Goal: Feedback & Contribution: Contribute content

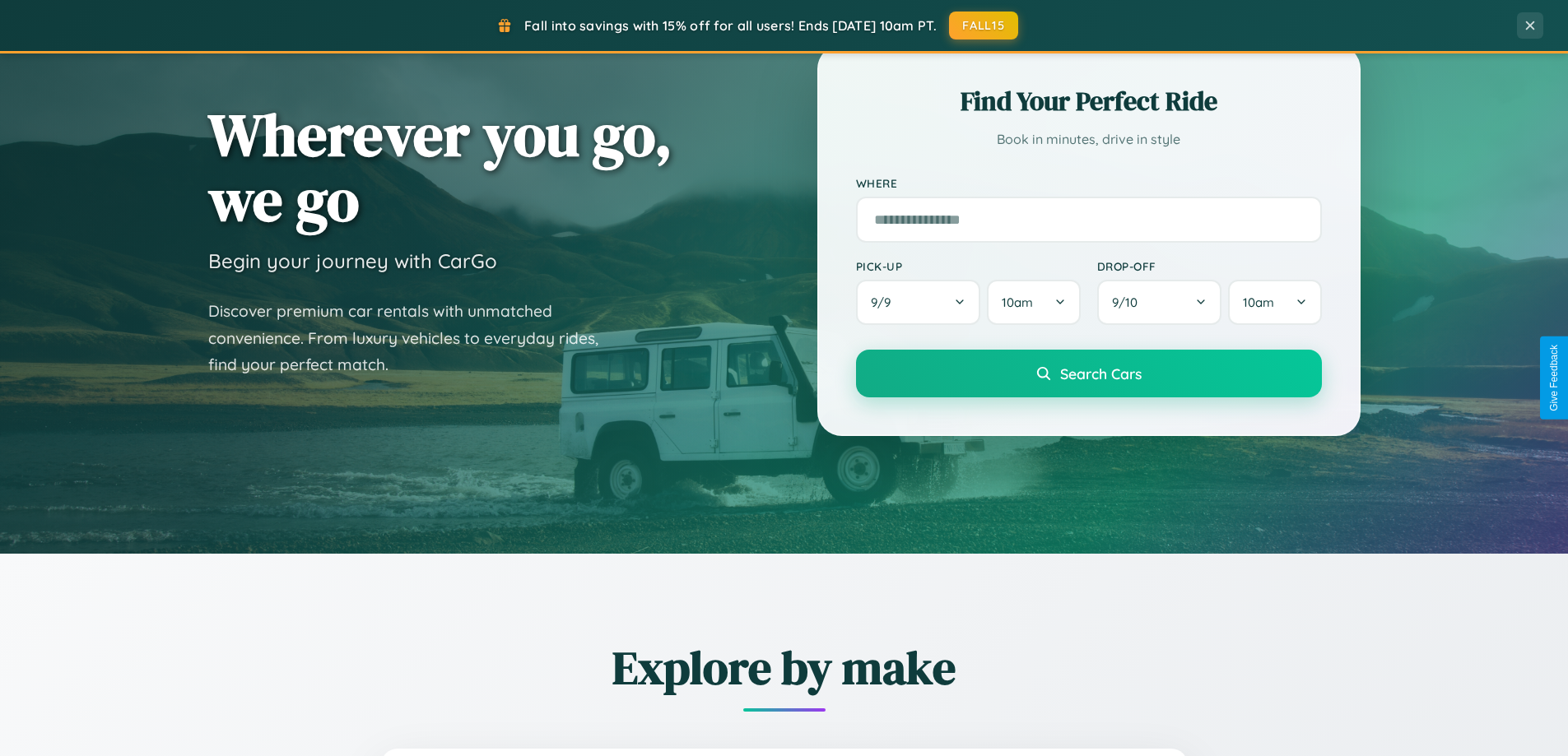
scroll to position [1132, 0]
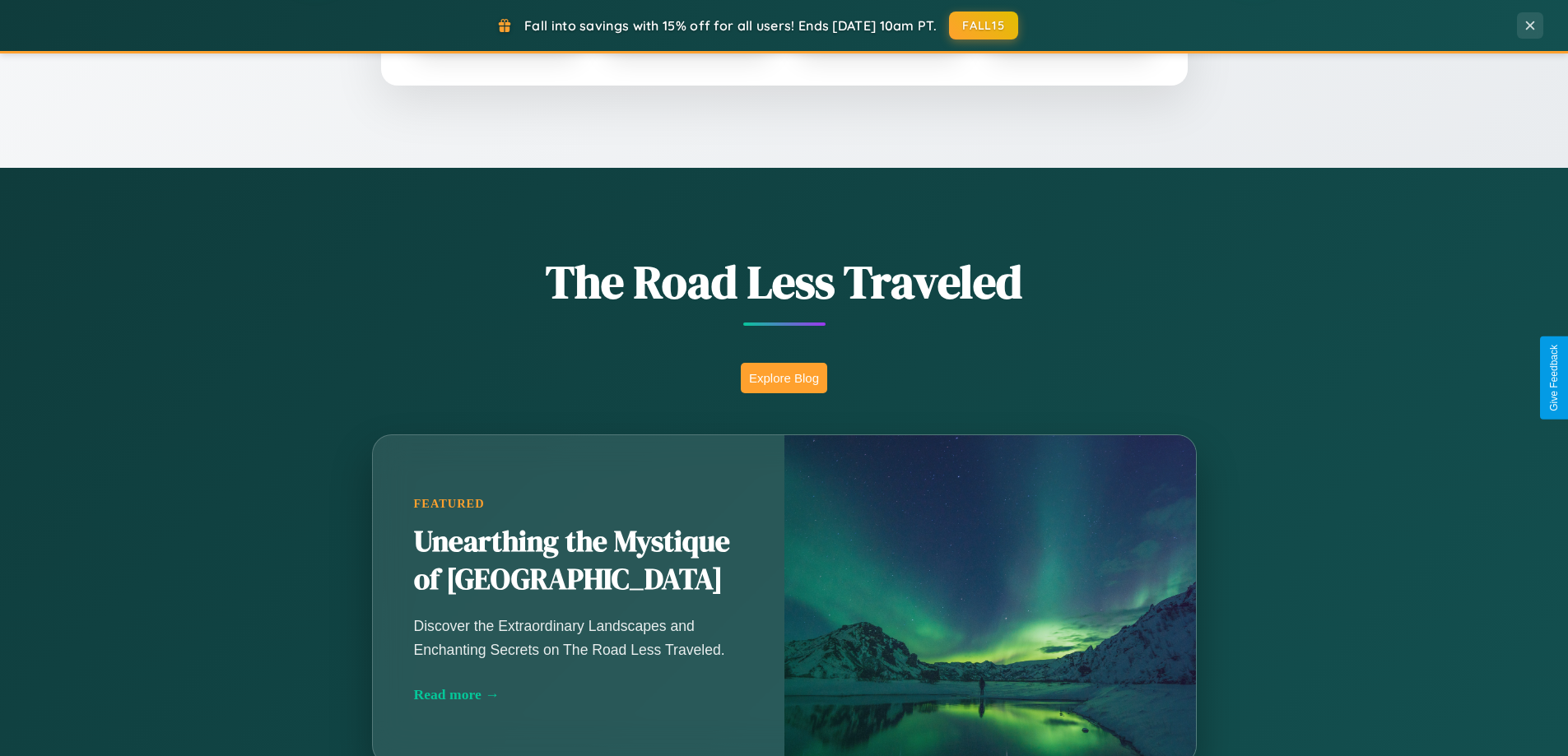
click at [784, 378] on button "Explore Blog" at bounding box center [784, 378] width 87 height 31
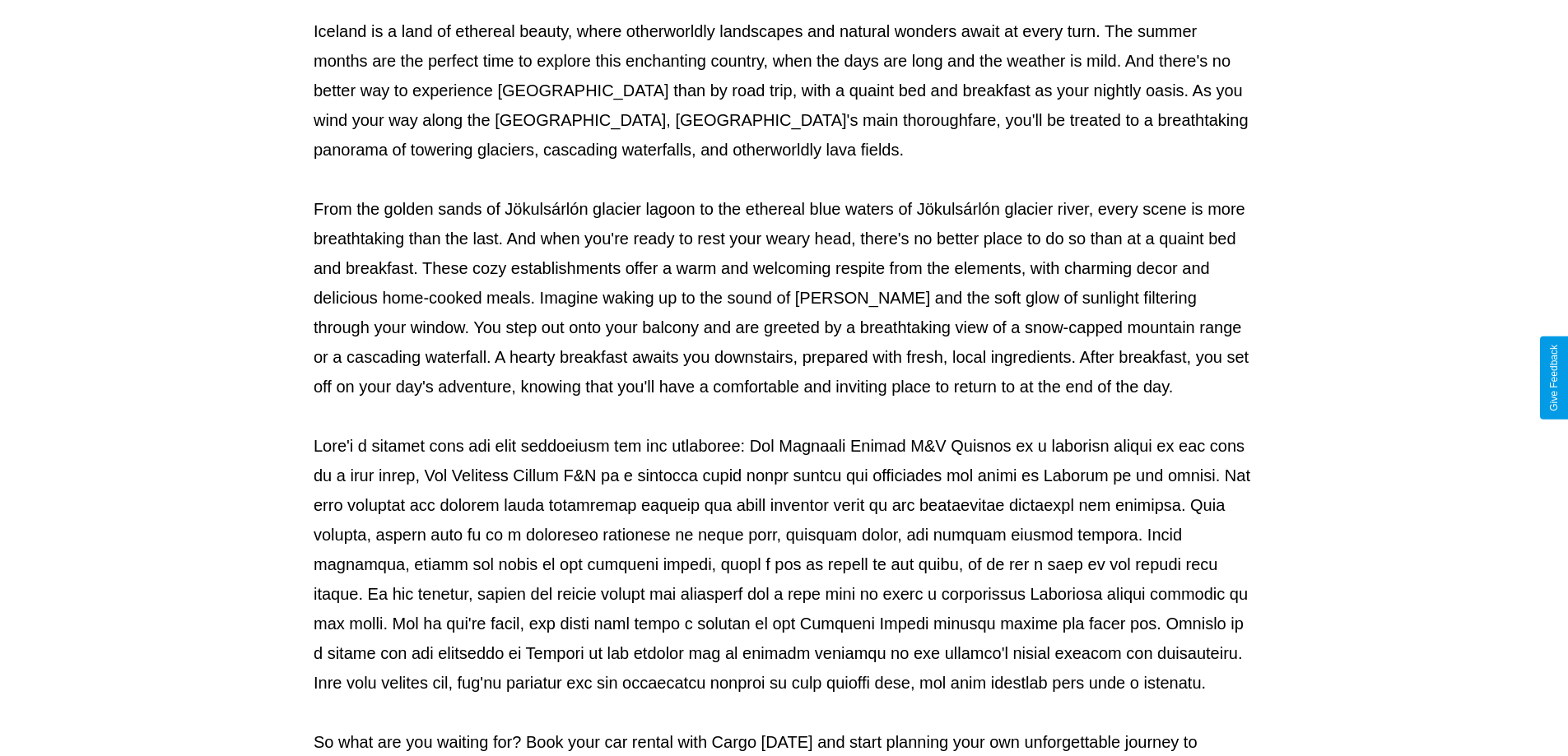
scroll to position [532, 0]
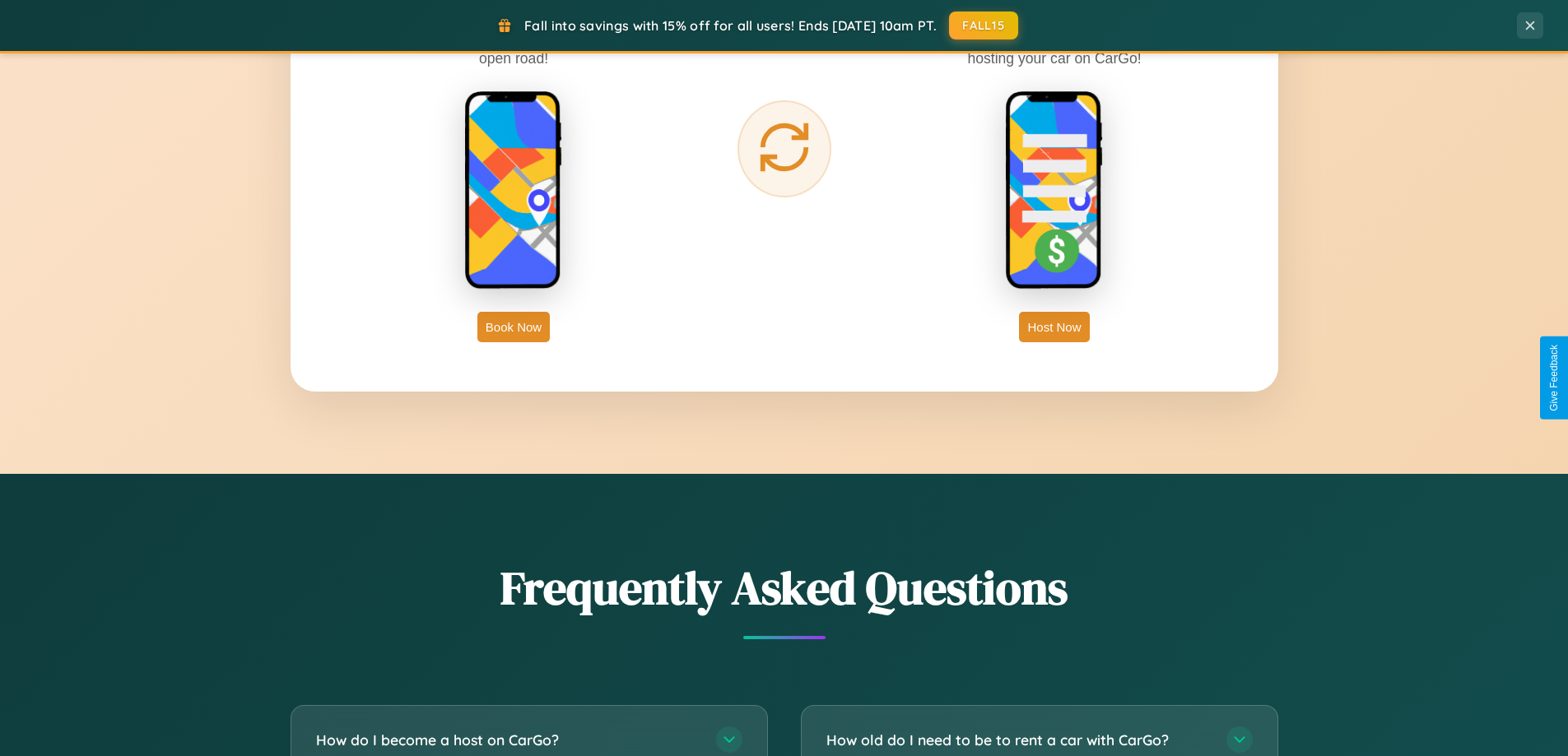
scroll to position [3166, 0]
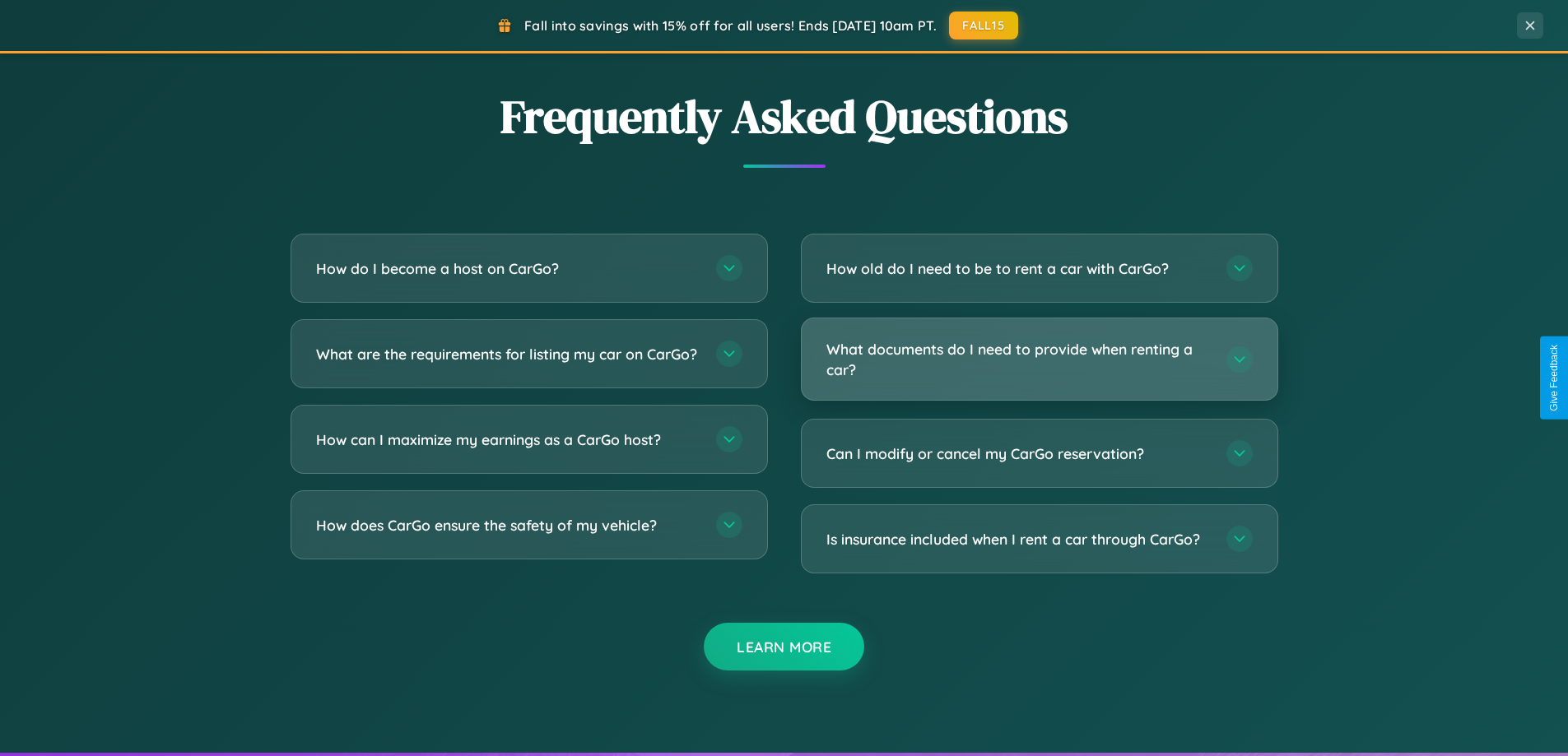
click at [1039, 360] on h3 "What documents do I need to provide when renting a car?" at bounding box center [1018, 359] width 384 height 40
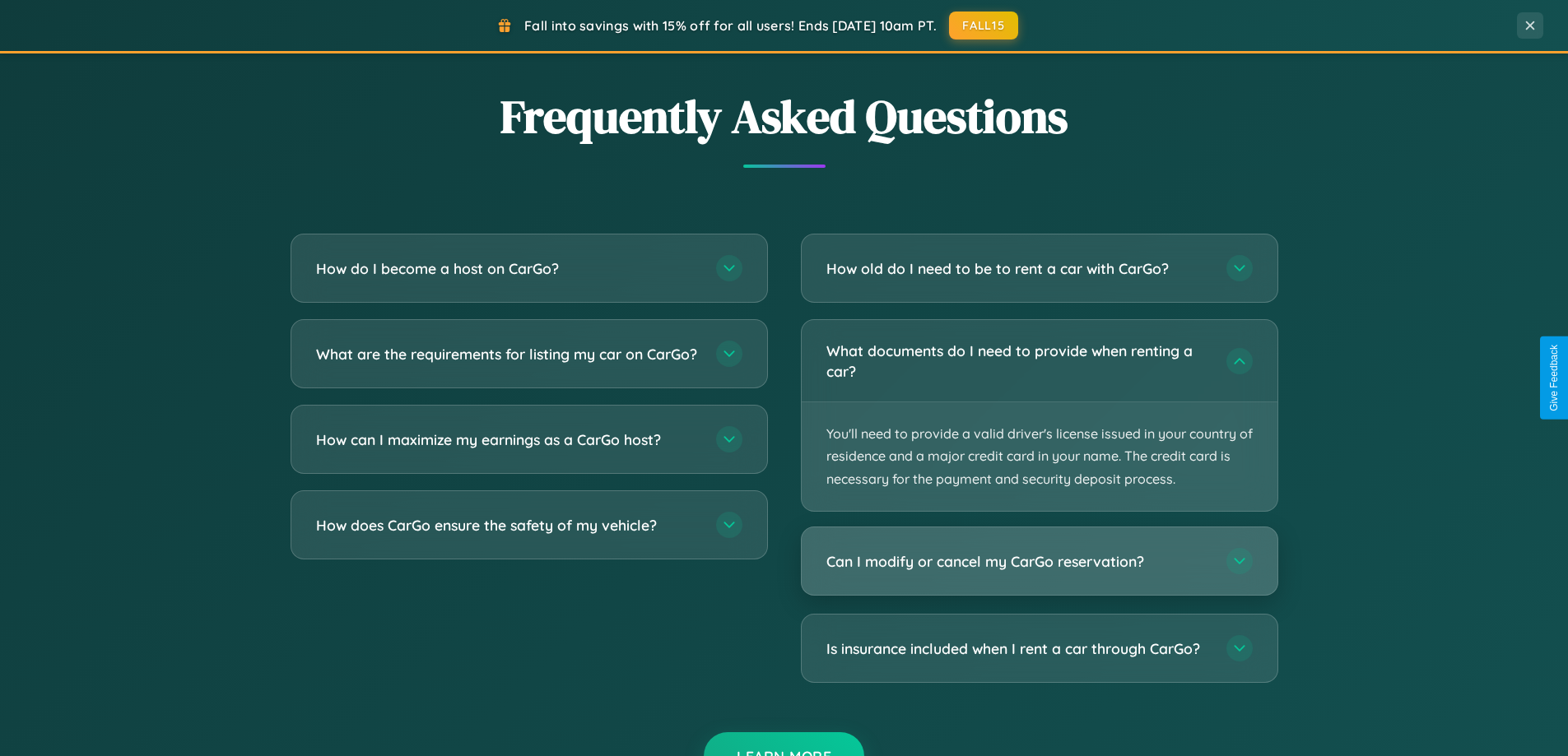
click at [1039, 561] on h3 "Can I modify or cancel my CarGo reservation?" at bounding box center [1018, 561] width 384 height 21
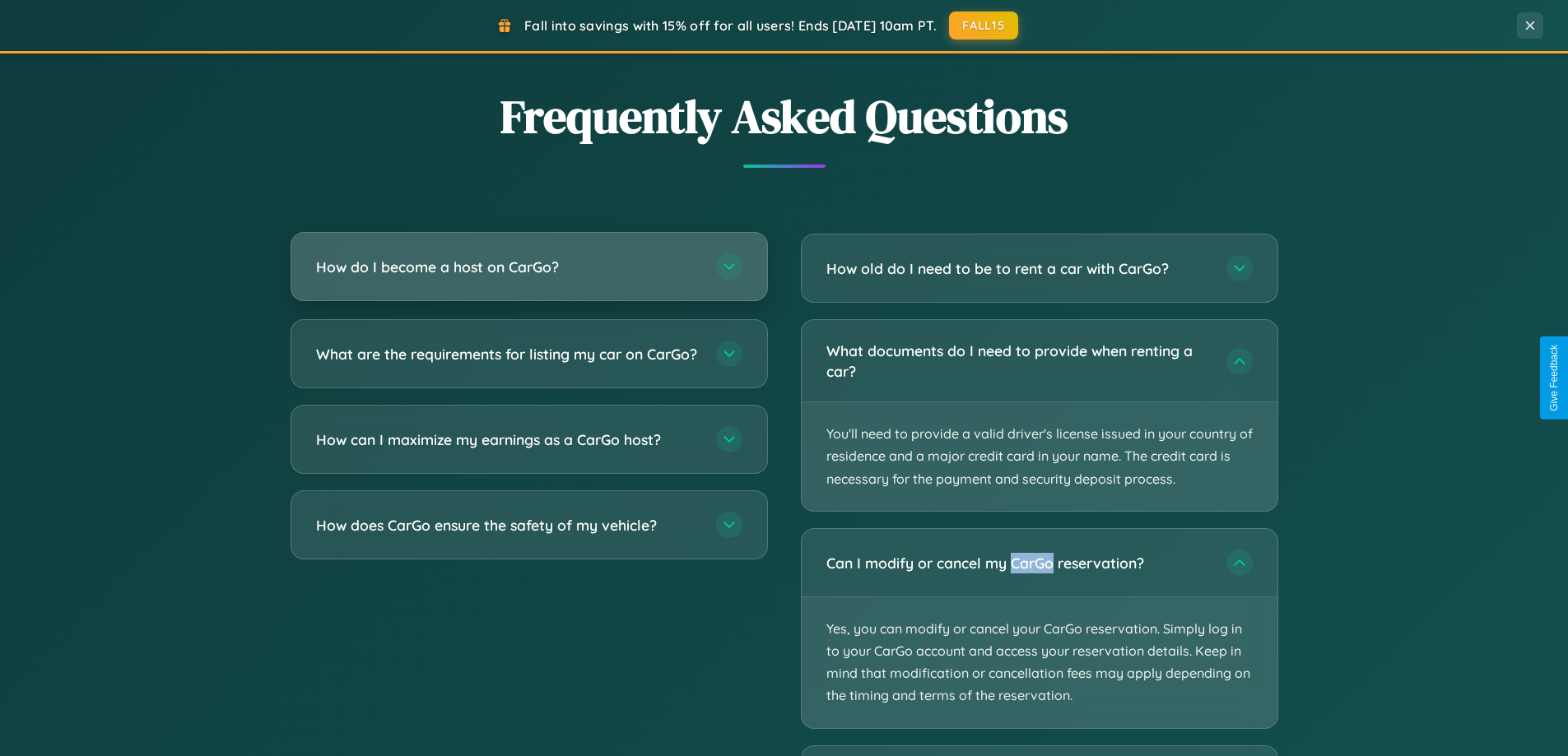
click at [528, 267] on h3 "How do I become a host on CarGo?" at bounding box center [508, 267] width 384 height 21
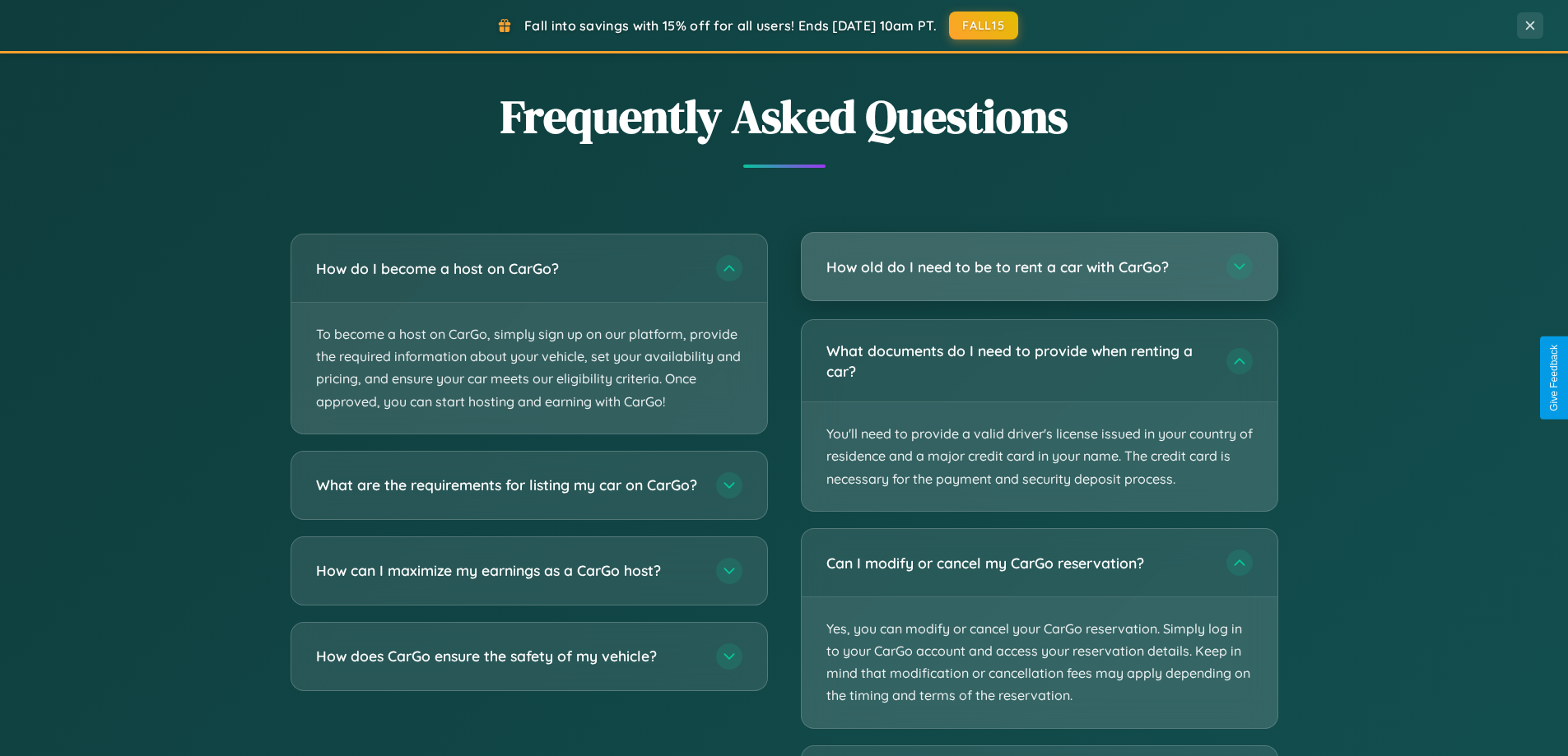
click at [1039, 267] on h3 "How old do I need to be to rent a car with CarGo?" at bounding box center [1018, 267] width 384 height 21
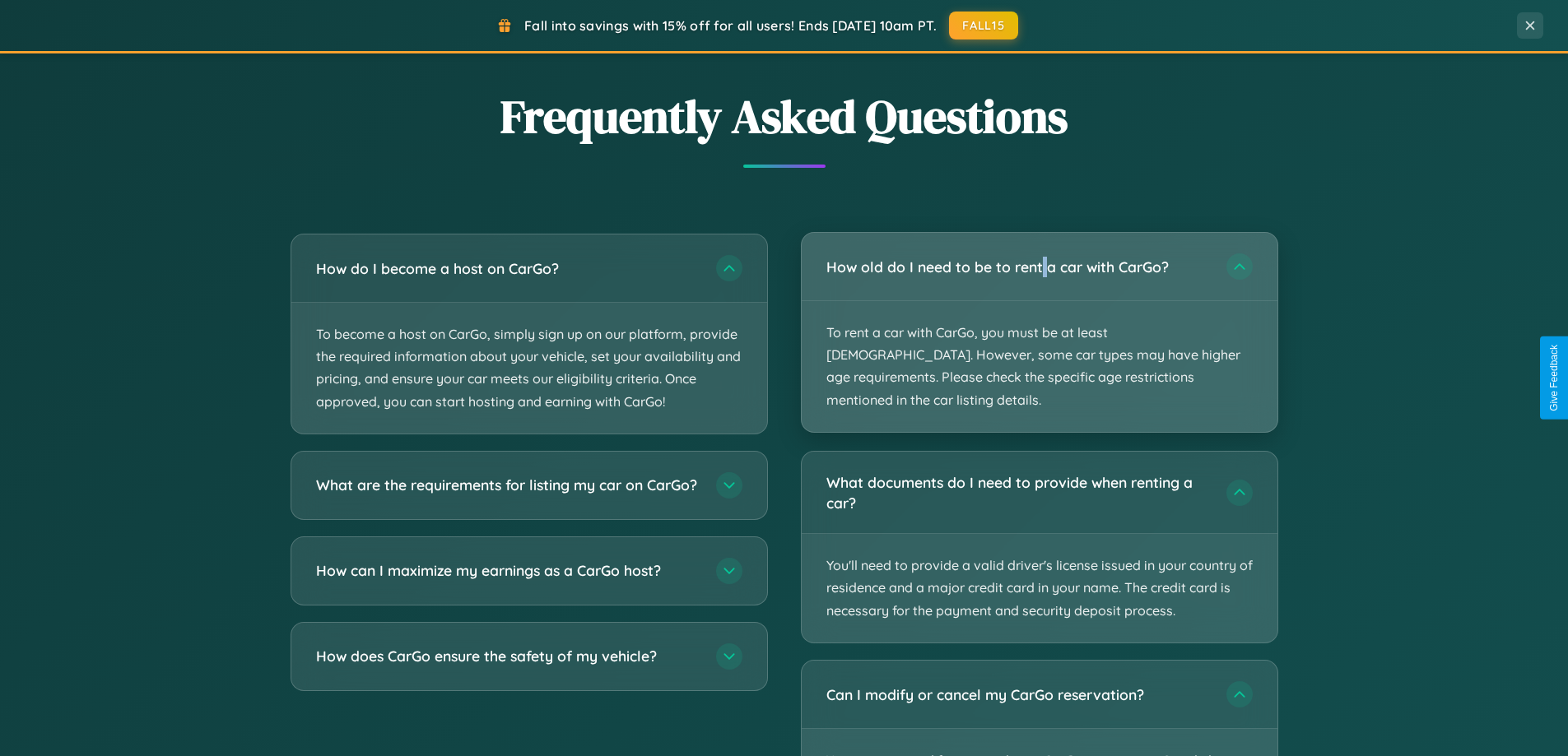
scroll to position [0, 0]
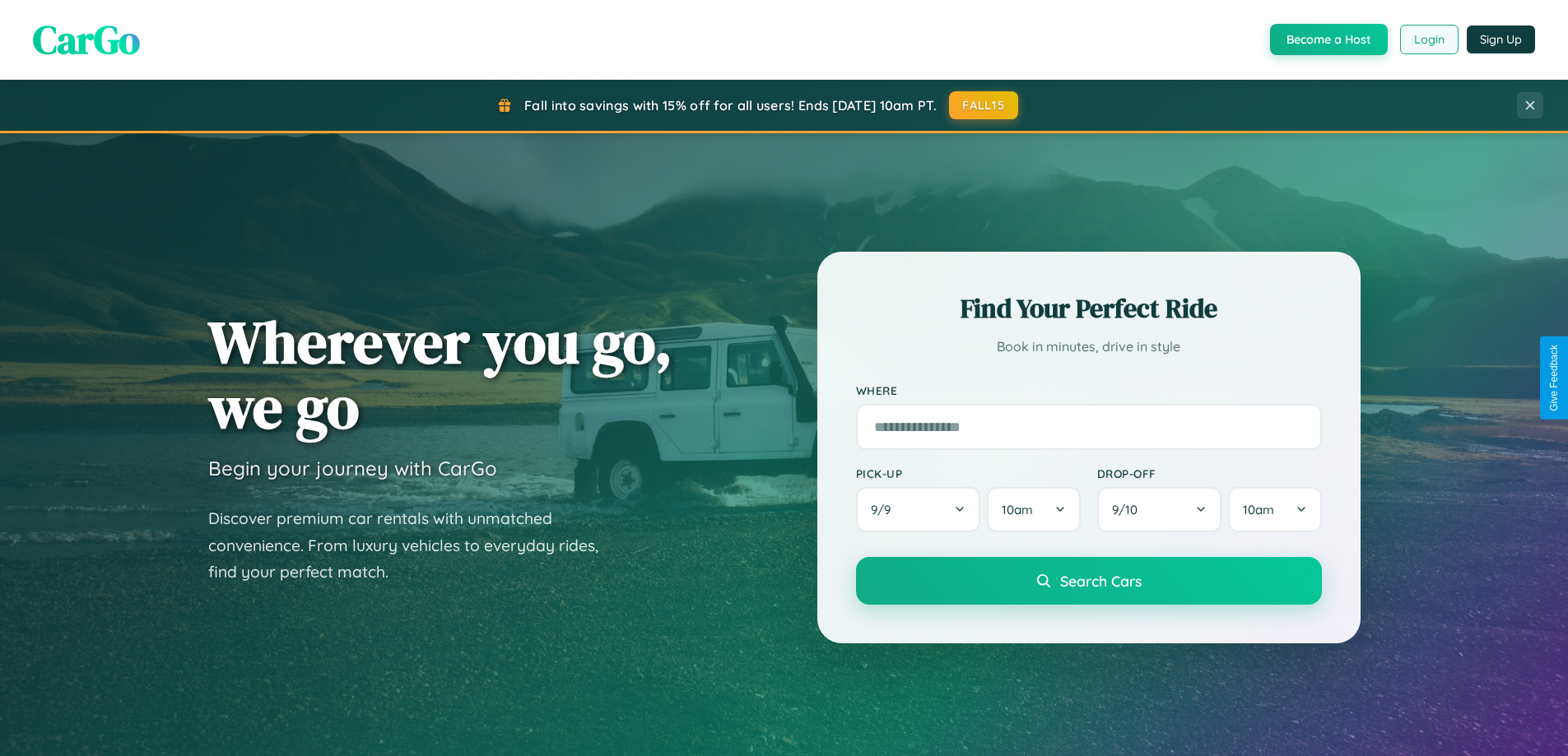
click at [1428, 40] on button "Login" at bounding box center [1429, 40] width 59 height 30
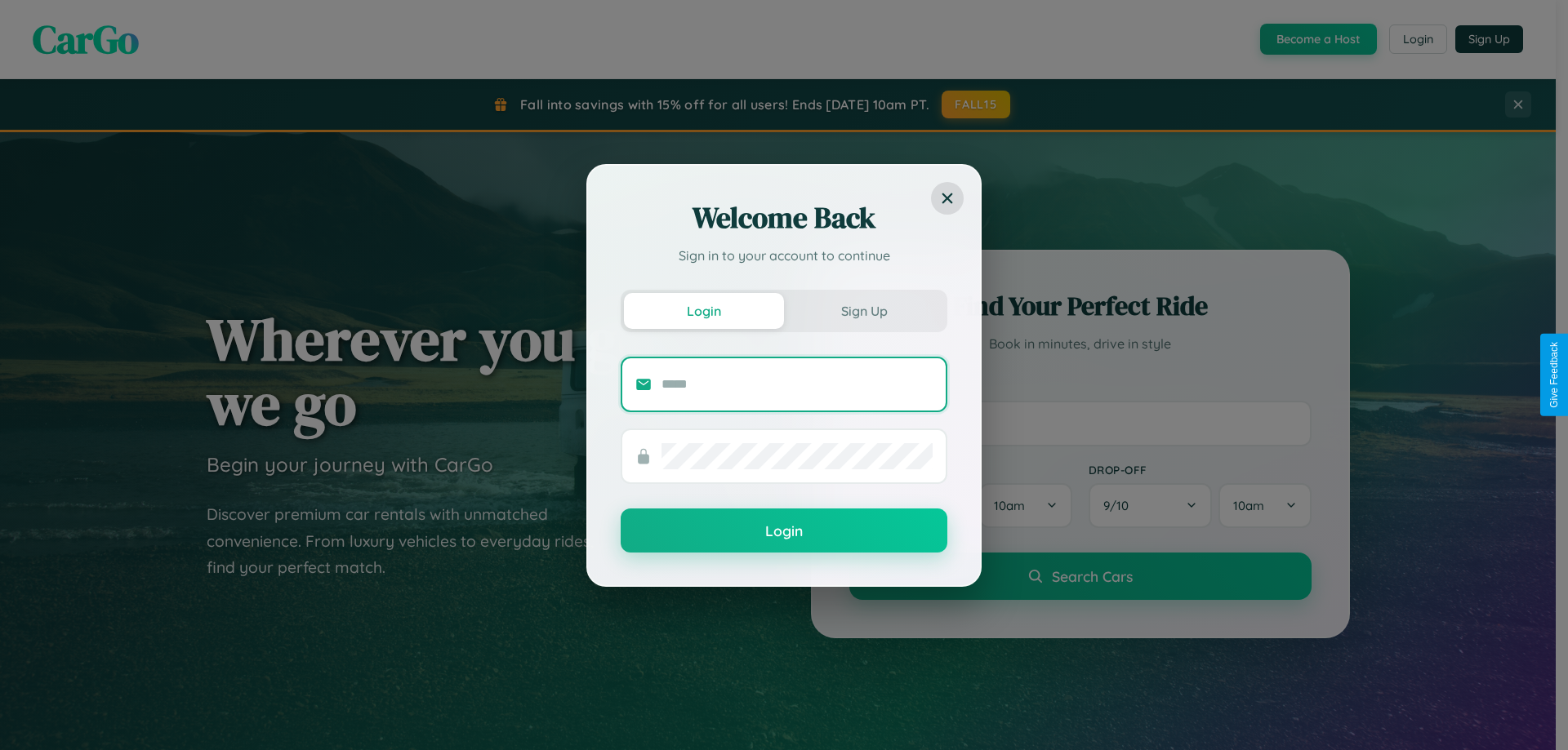
click at [797, 384] on input "text" at bounding box center [796, 385] width 271 height 26
type input "**********"
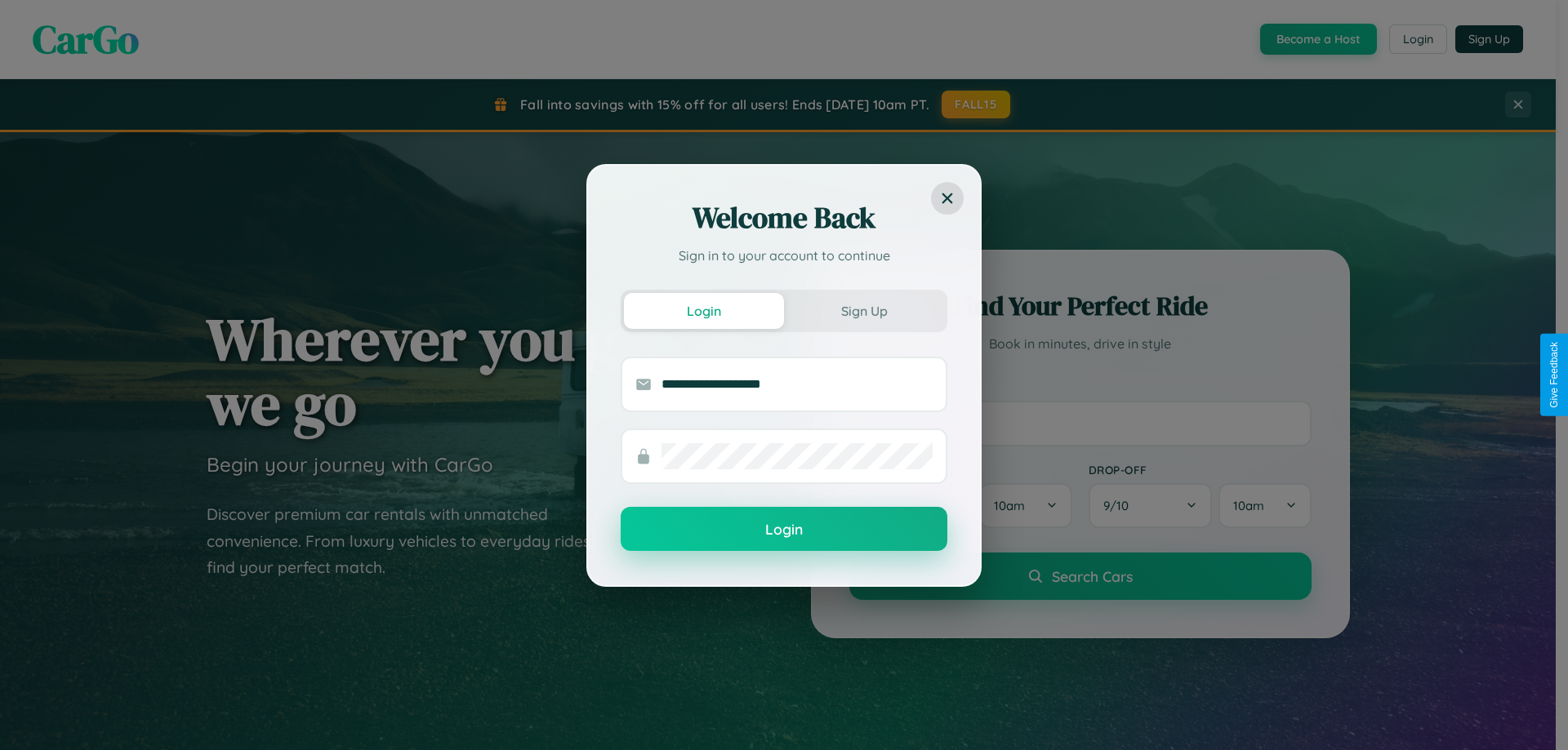
click at [784, 529] on button "Login" at bounding box center [784, 529] width 327 height 44
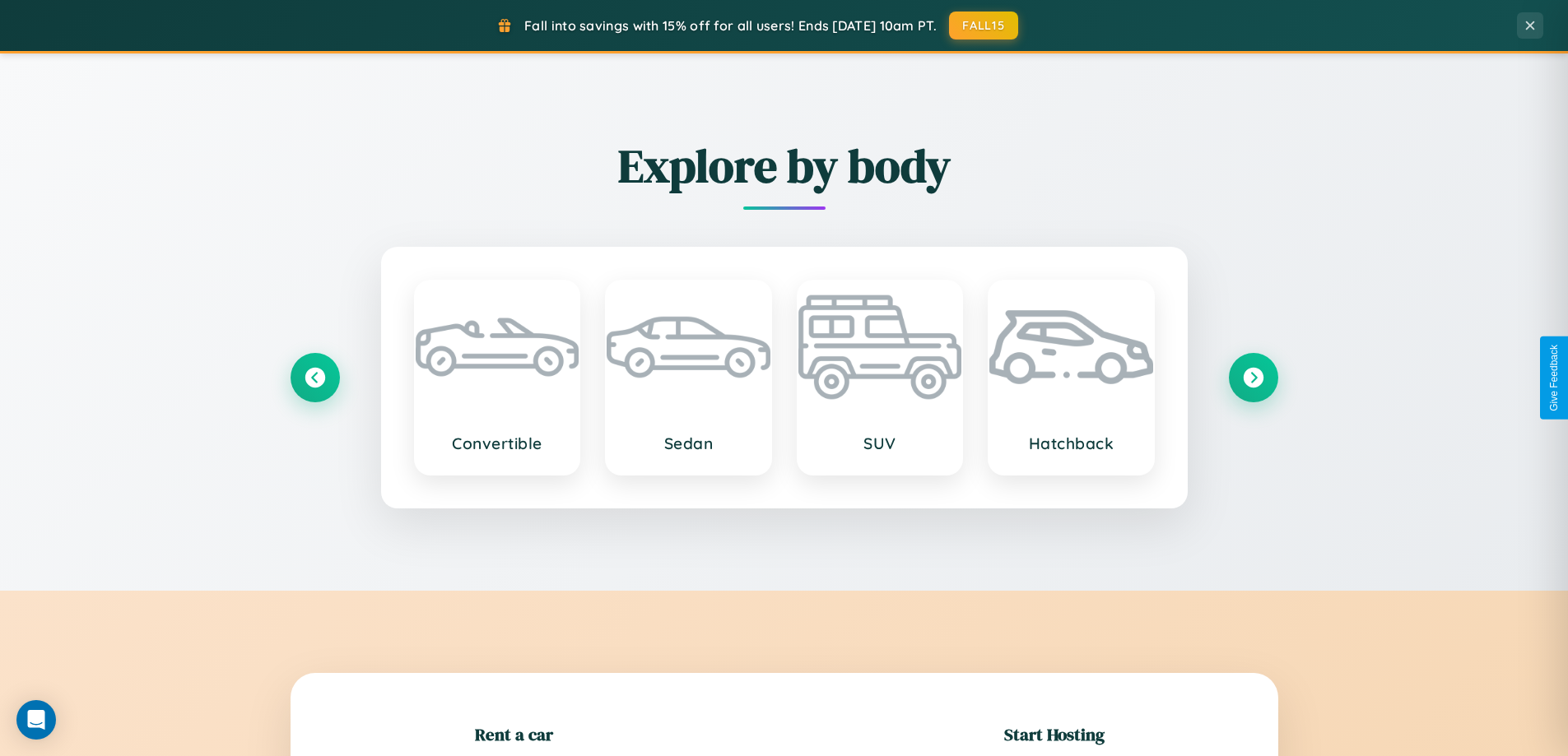
scroll to position [356, 0]
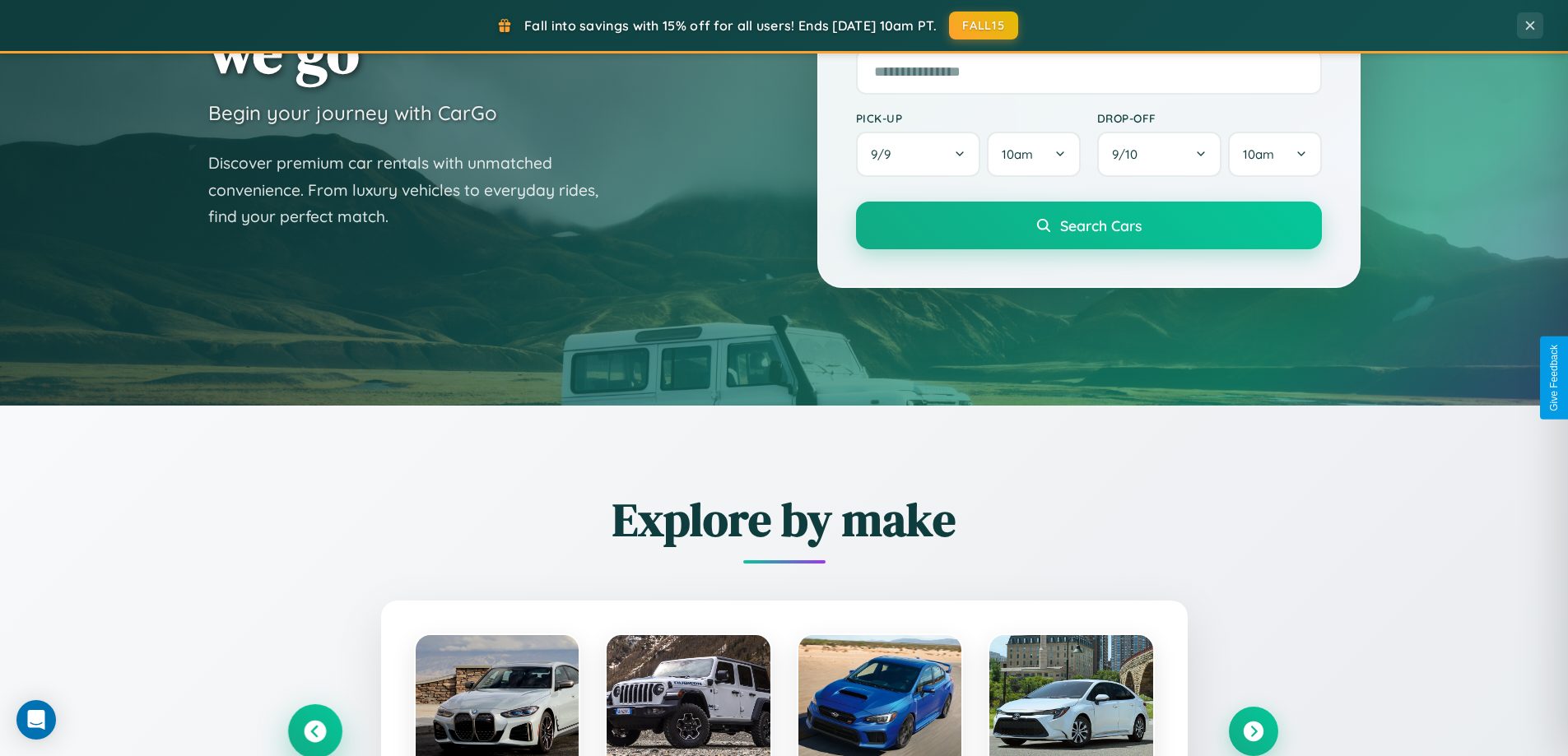
click at [315, 731] on icon at bounding box center [315, 731] width 22 height 22
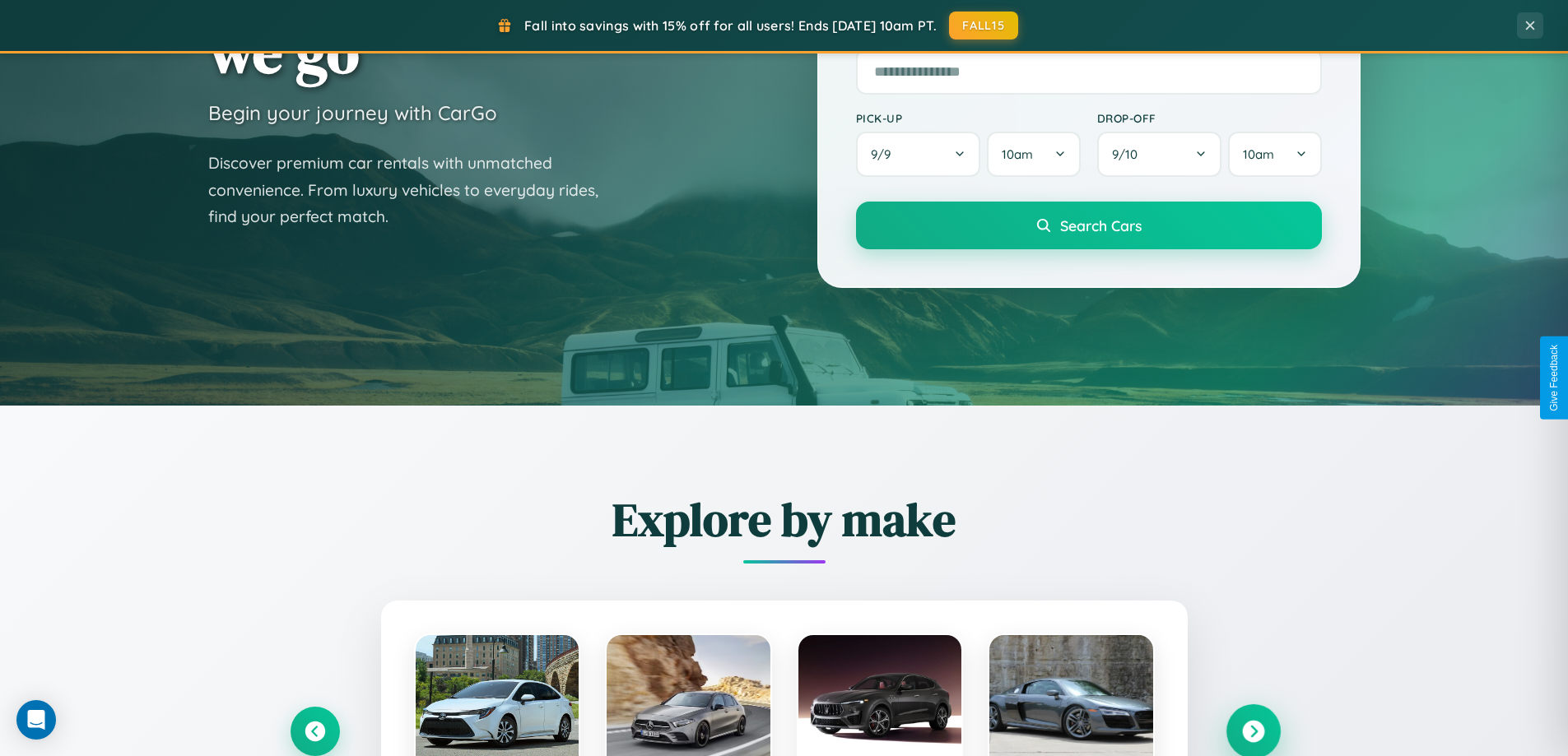
click at [1253, 730] on icon at bounding box center [1253, 731] width 22 height 22
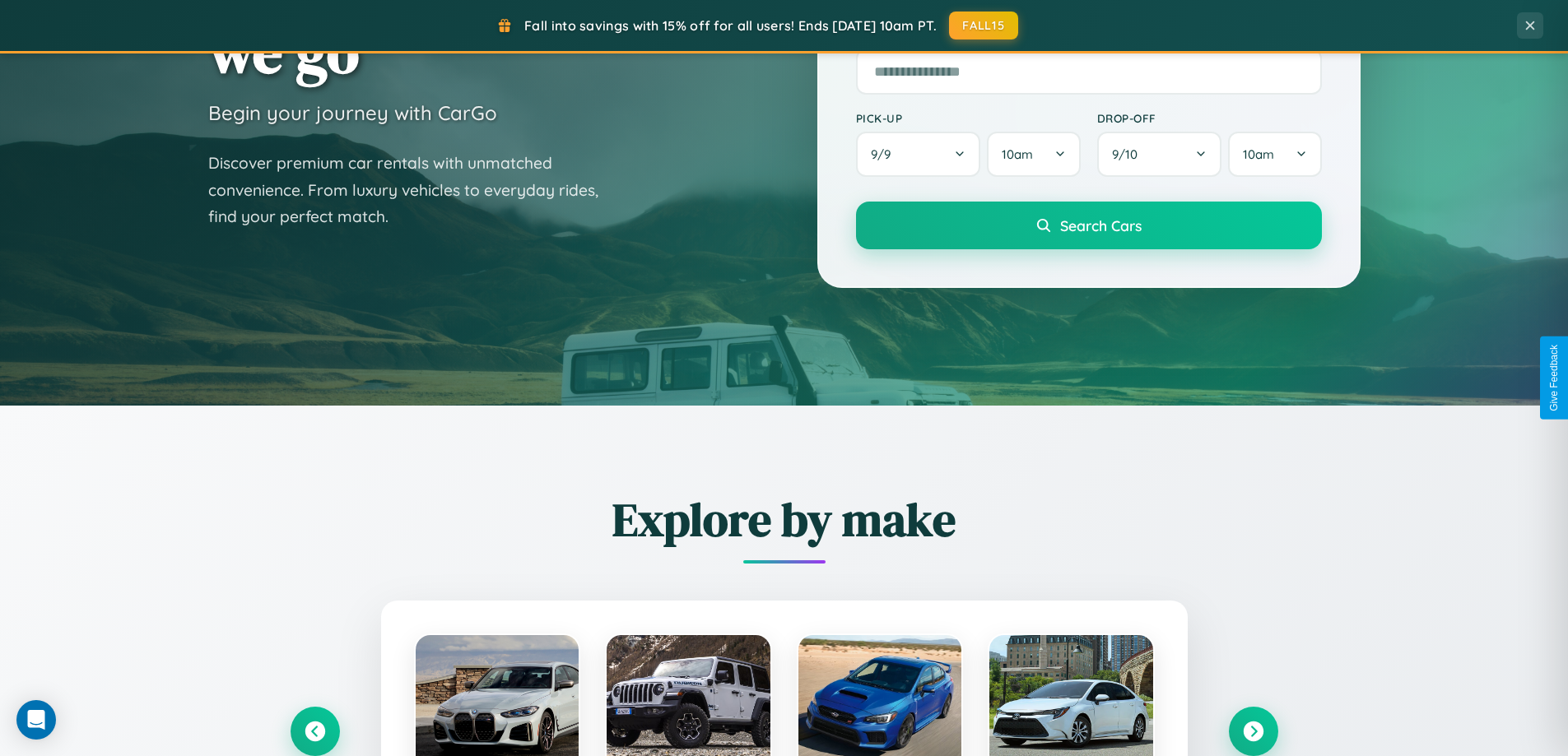
scroll to position [0, 0]
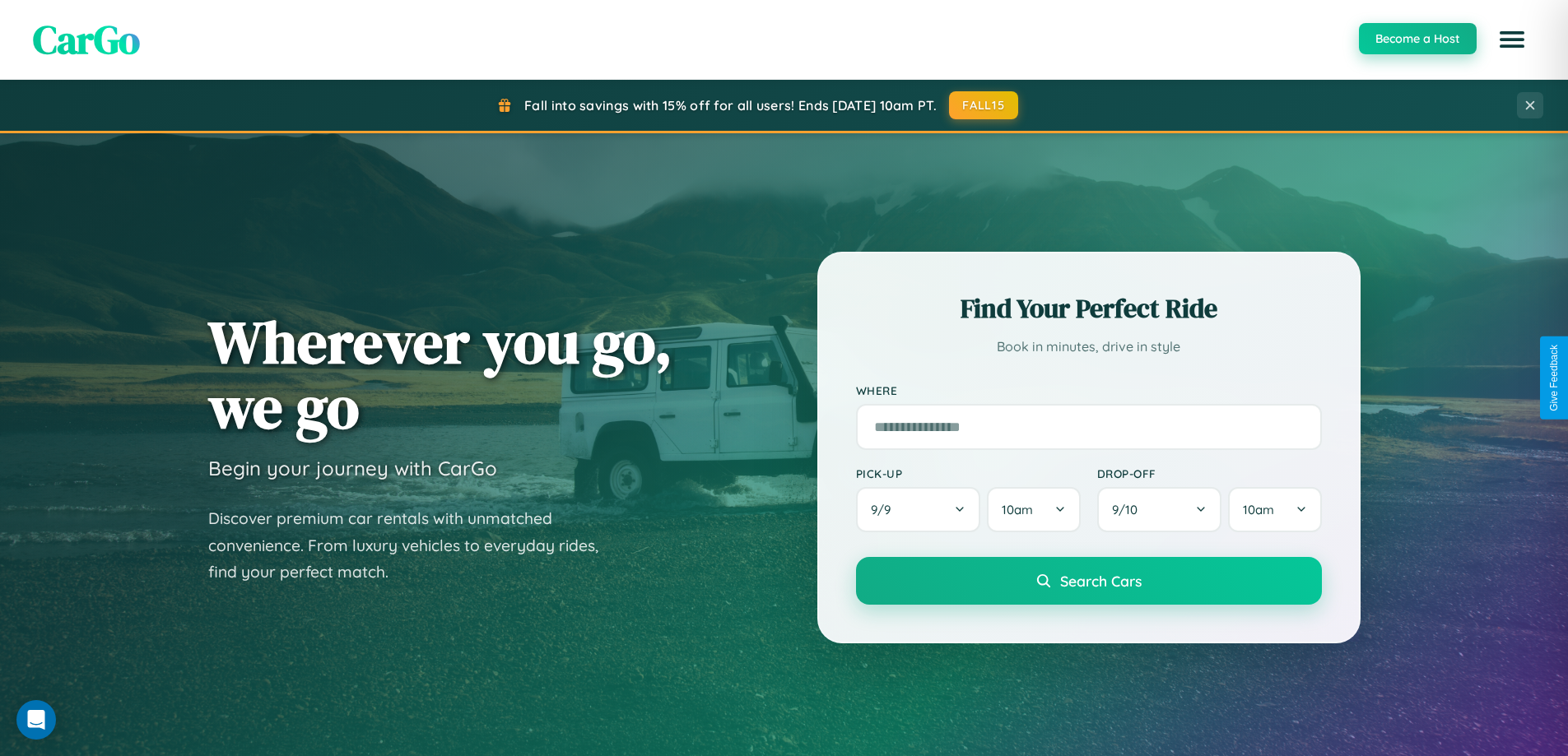
click at [1417, 40] on button "Become a Host" at bounding box center [1418, 39] width 118 height 31
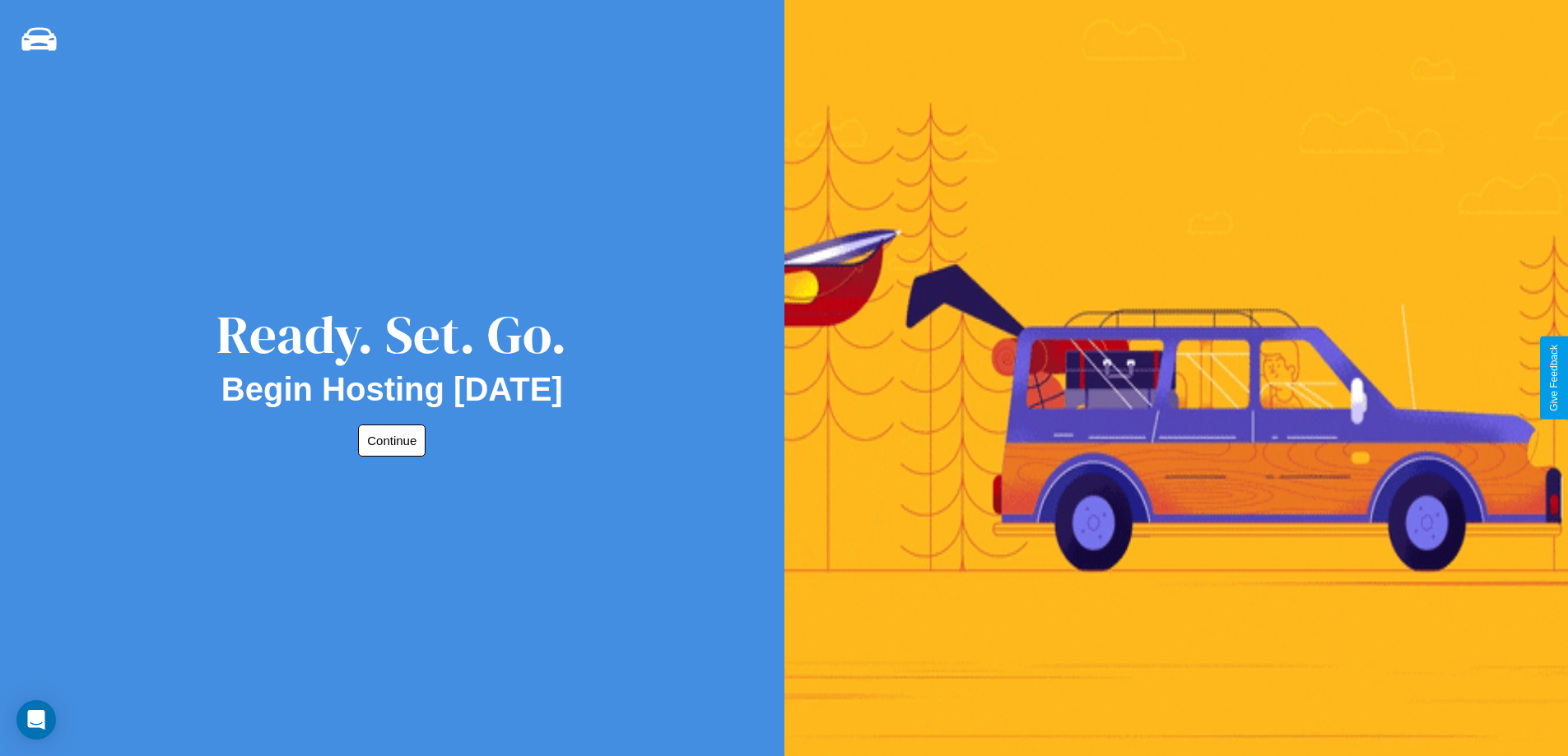
click at [389, 440] on button "Continue" at bounding box center [392, 440] width 68 height 32
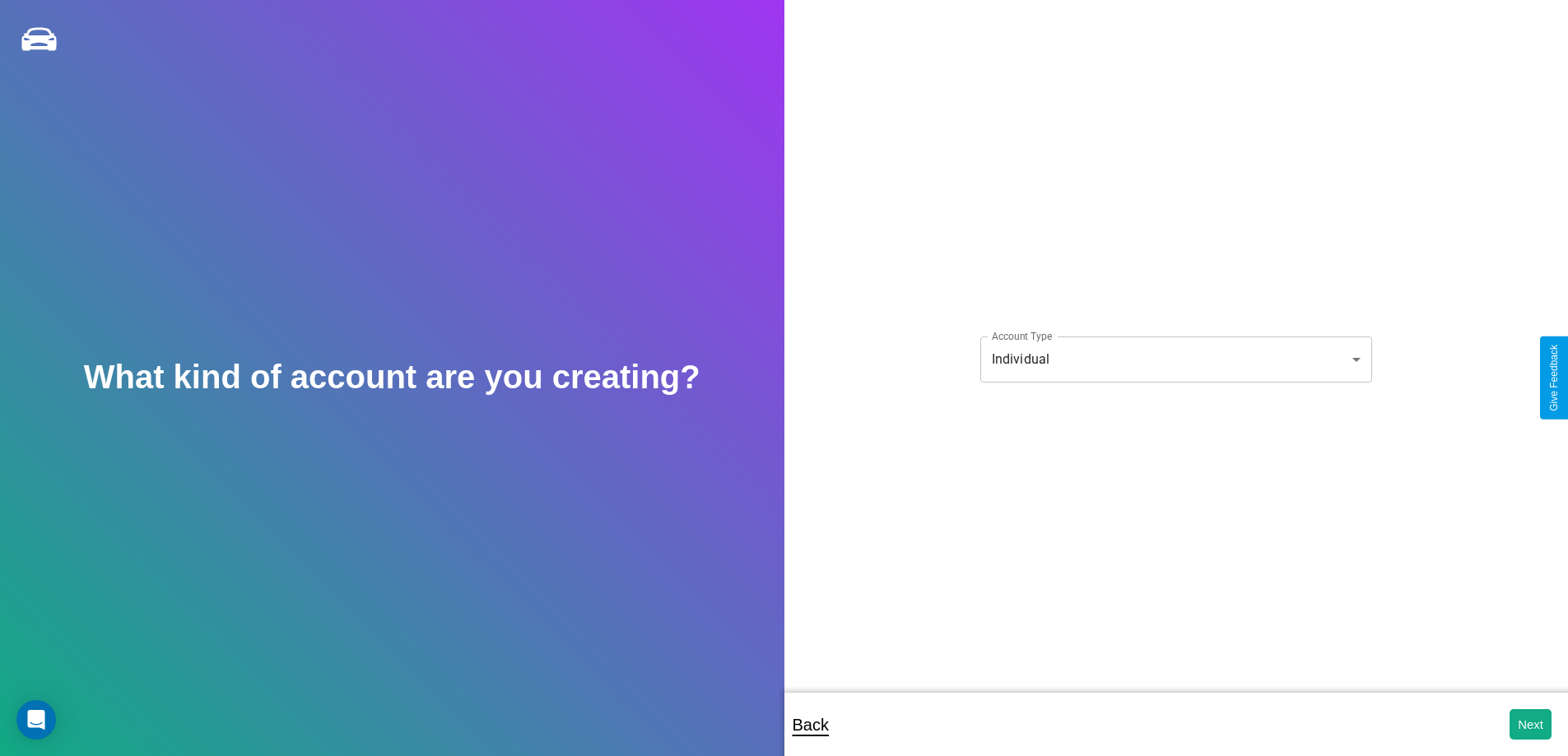
click at [1176, 359] on body "**********" at bounding box center [784, 389] width 1568 height 778
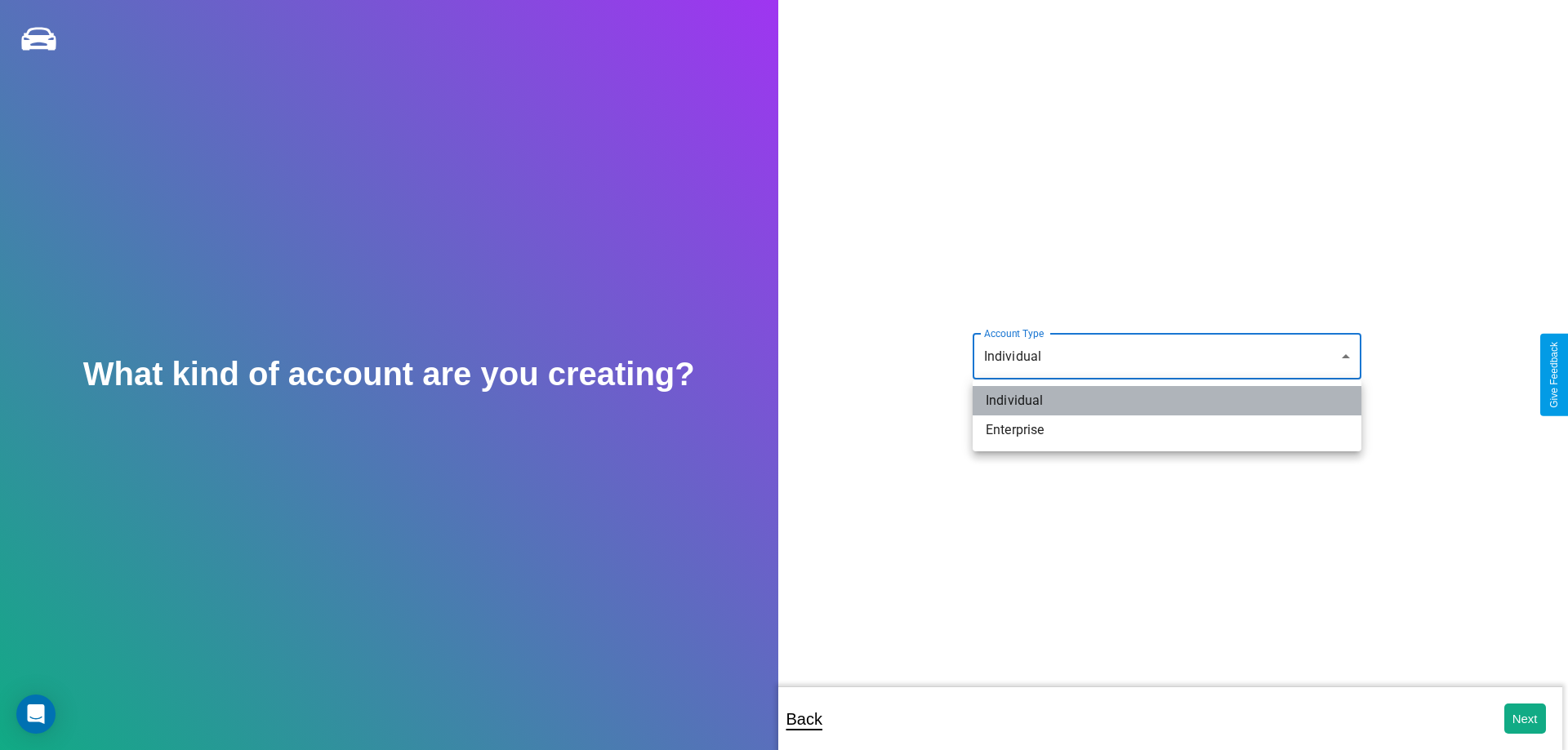
click at [1167, 400] on li "Individual" at bounding box center [1167, 401] width 389 height 29
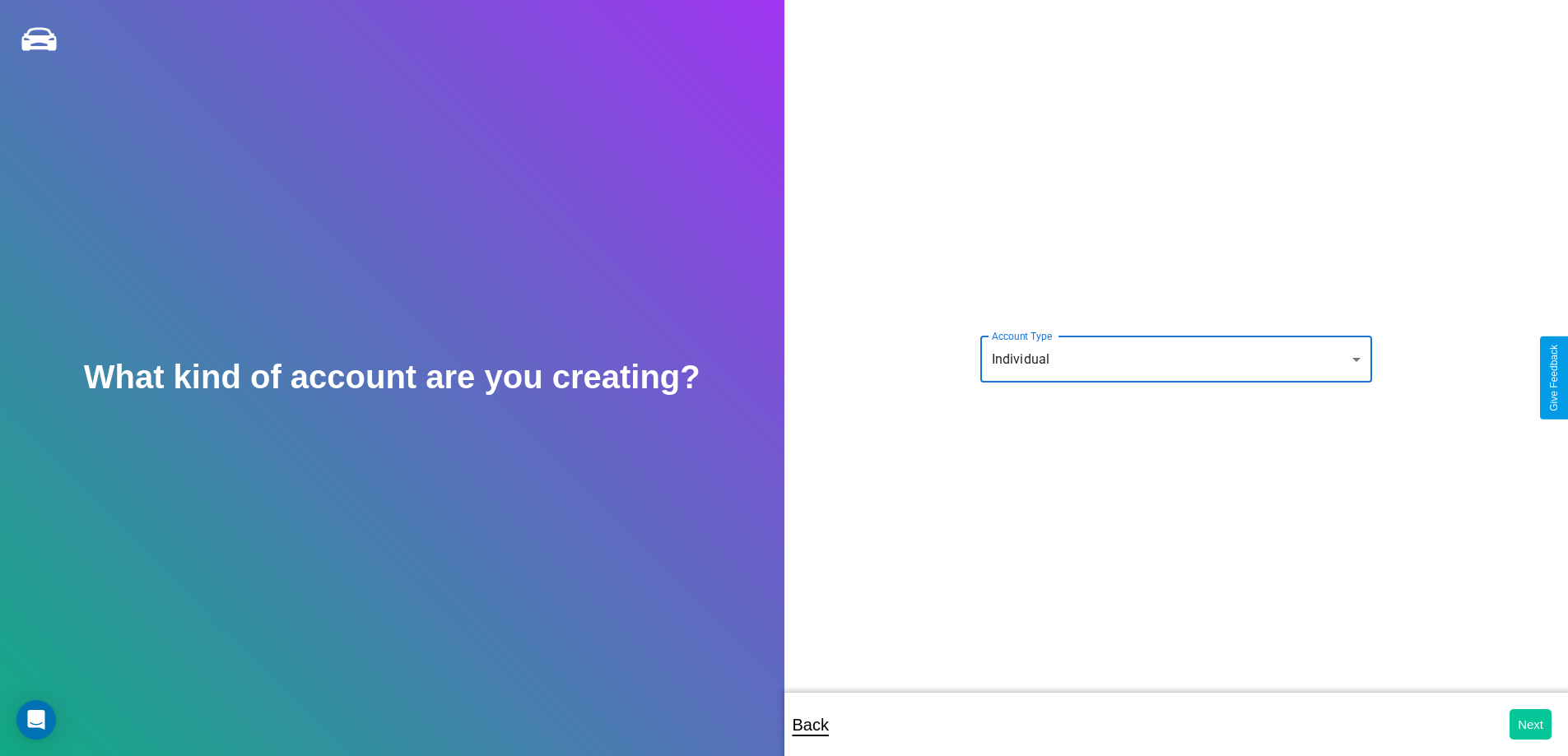
click at [1530, 724] on button "Next" at bounding box center [1530, 724] width 42 height 31
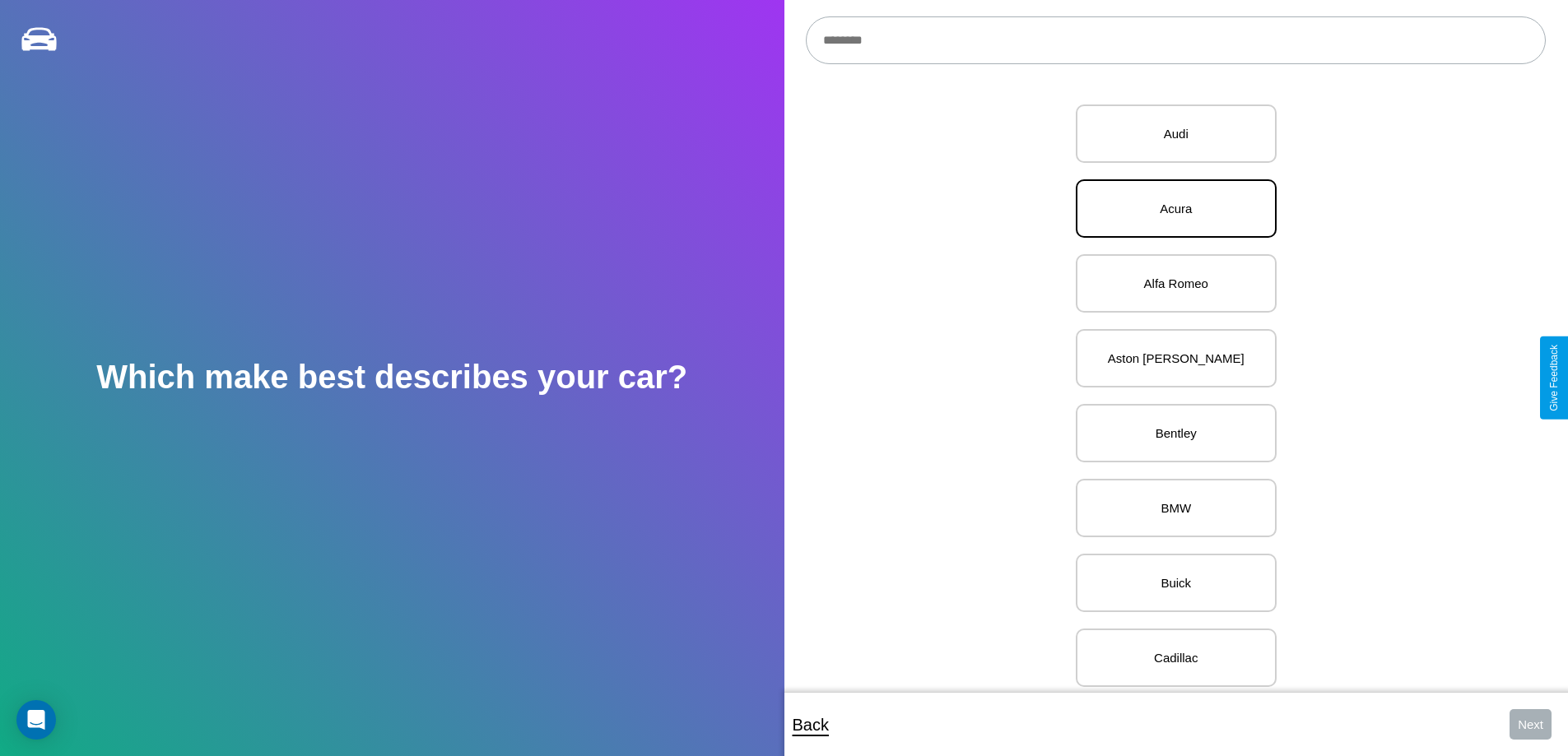
click at [1170, 209] on p "Acura" at bounding box center [1176, 208] width 164 height 22
click at [1530, 724] on button "Next" at bounding box center [1530, 724] width 42 height 31
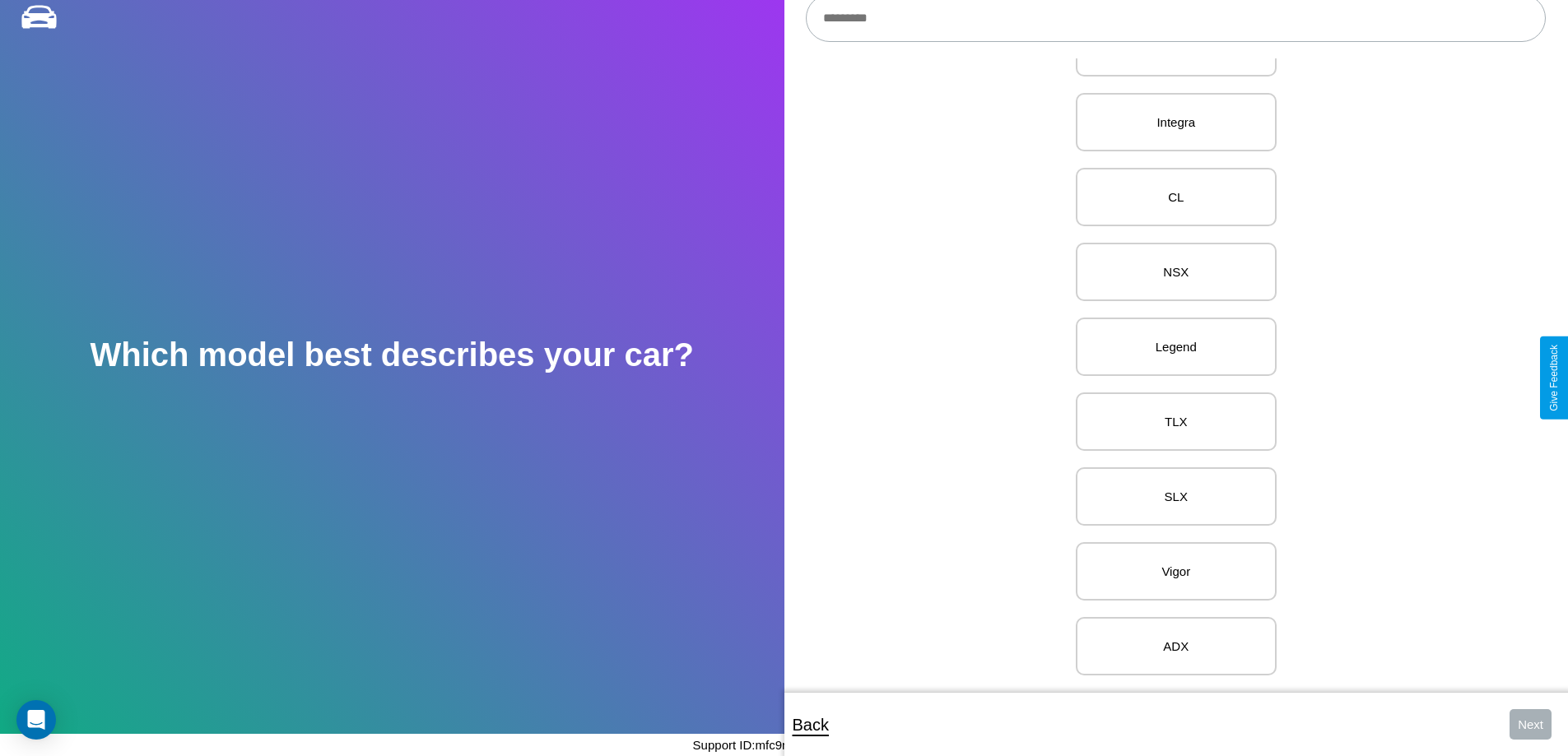
scroll to position [676, 0]
click at [1170, 410] on p "TLX" at bounding box center [1176, 421] width 164 height 22
click at [1530, 724] on button "Next" at bounding box center [1530, 724] width 42 height 31
select select "*****"
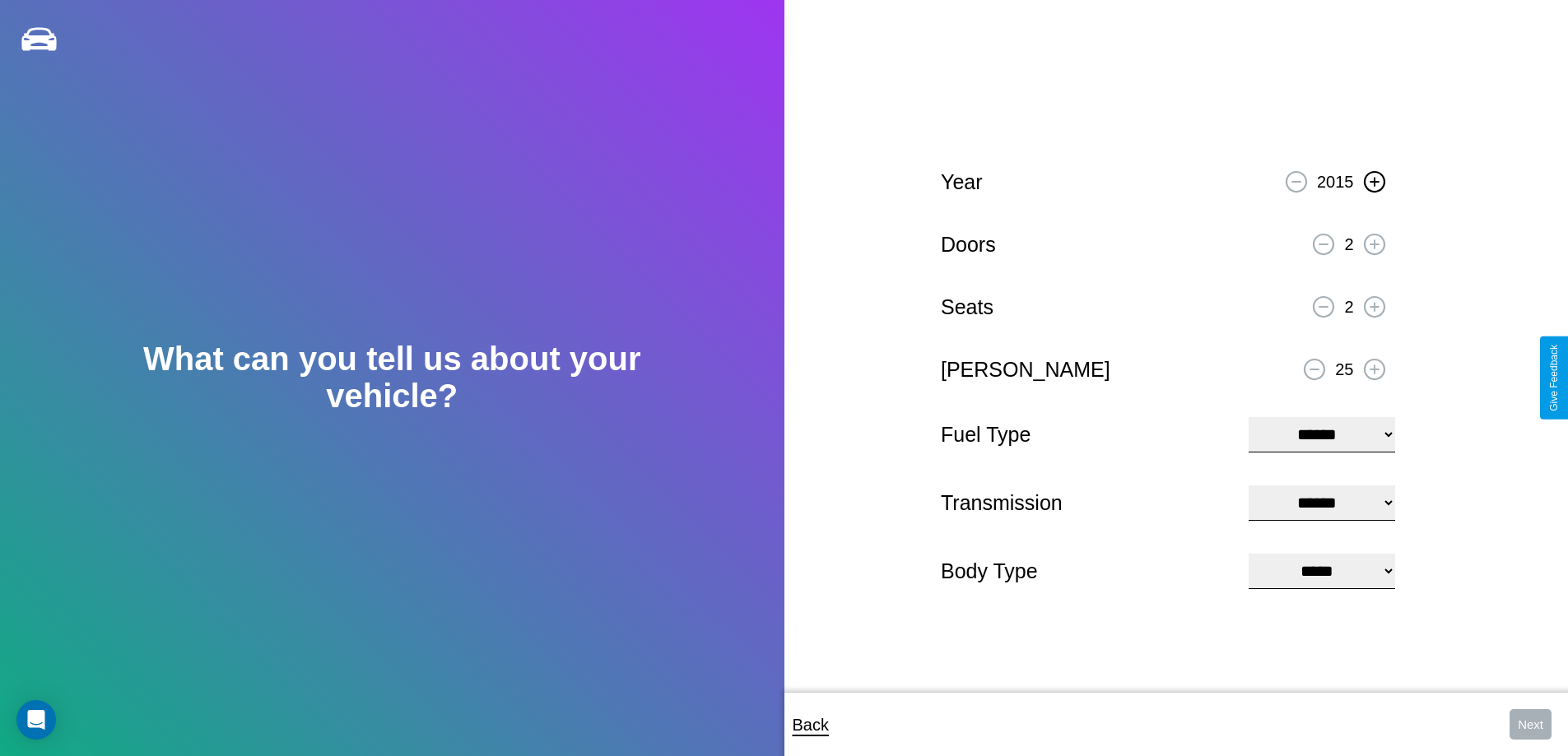
click at [1374, 179] on icon at bounding box center [1374, 181] width 9 height 9
click at [1374, 242] on icon at bounding box center [1374, 243] width 9 height 9
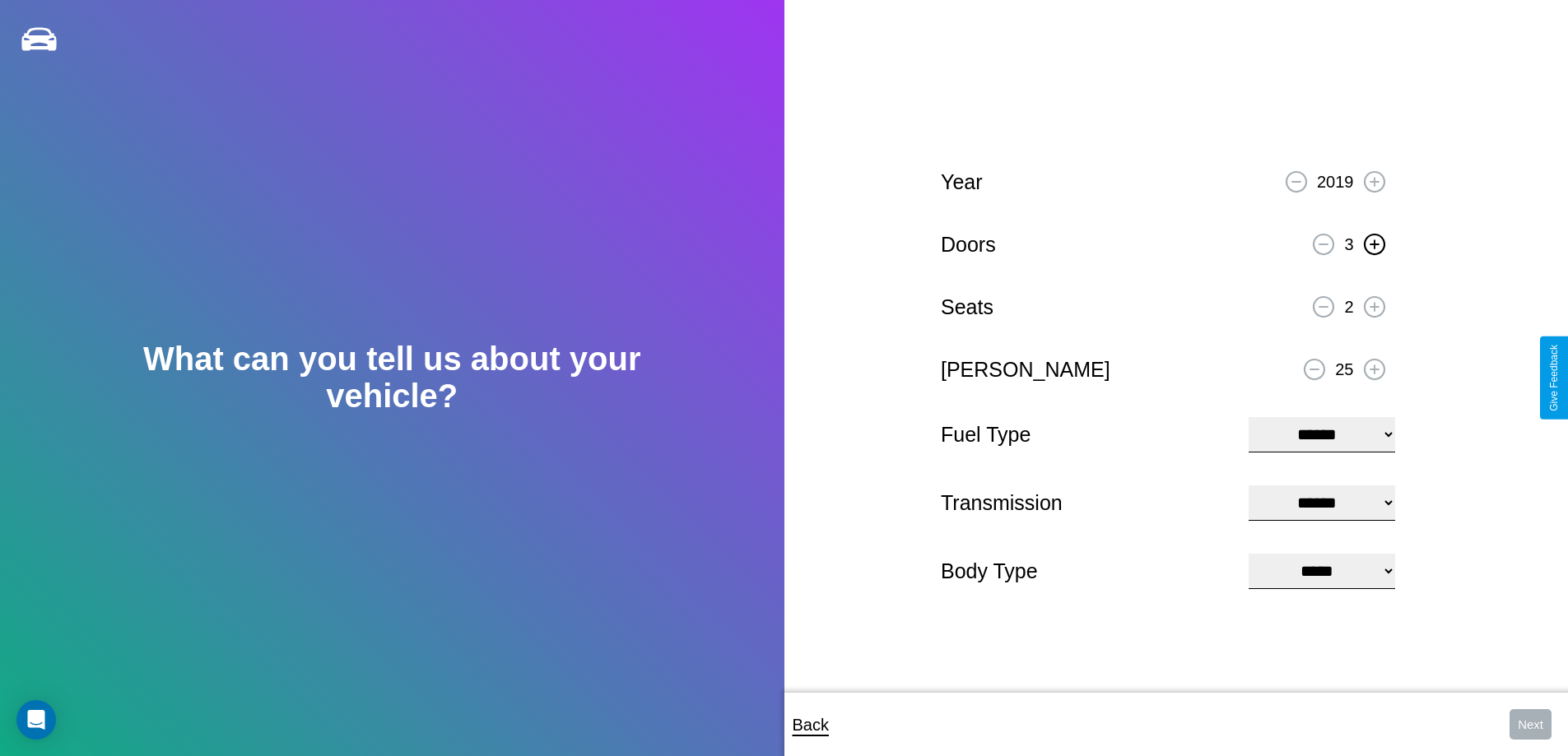
click at [1374, 242] on icon at bounding box center [1374, 243] width 9 height 9
click at [1374, 305] on icon at bounding box center [1374, 306] width 9 height 9
click at [1374, 367] on icon at bounding box center [1374, 369] width 9 height 9
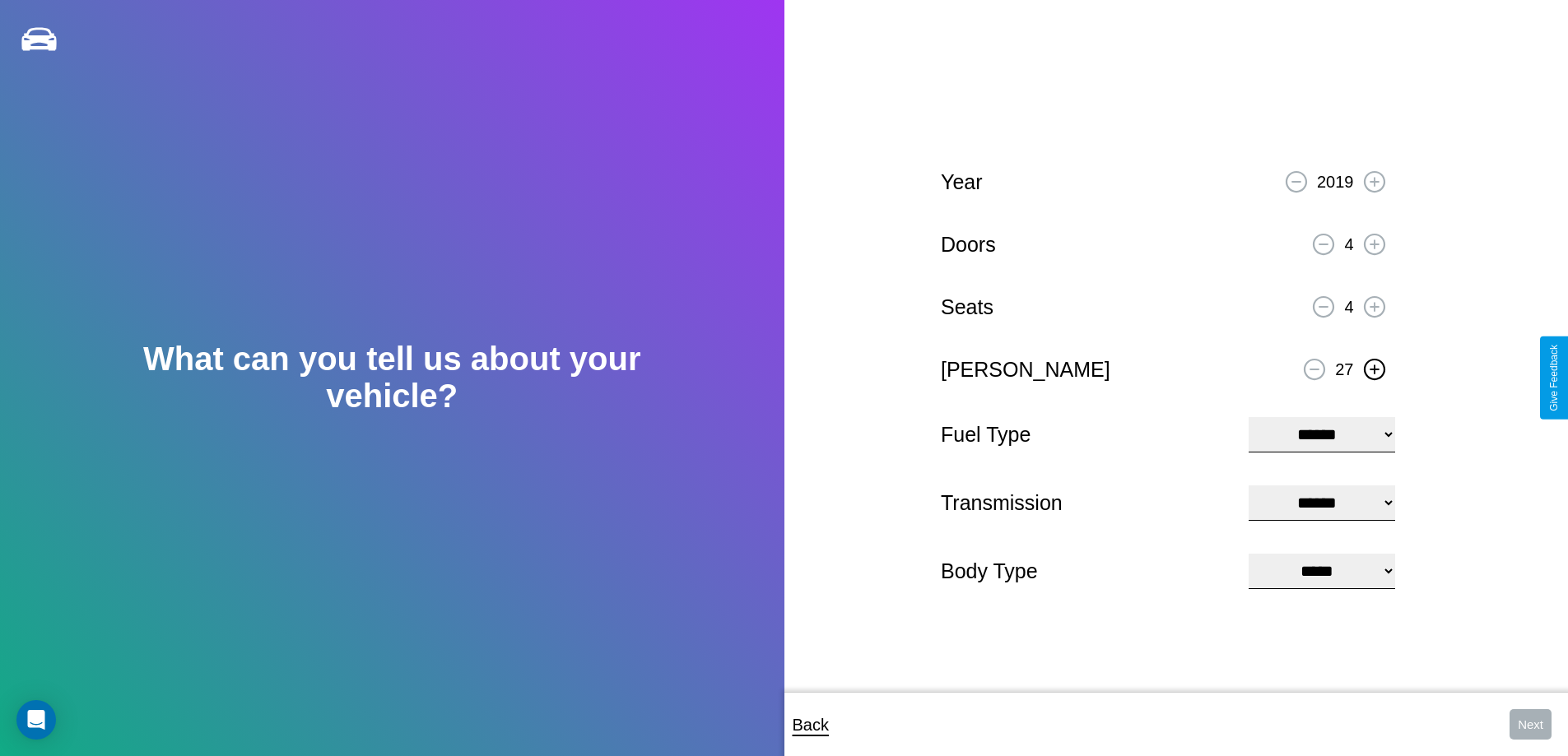
click at [1374, 367] on icon at bounding box center [1374, 369] width 9 height 9
click at [1321, 432] on select "**********" at bounding box center [1321, 434] width 145 height 35
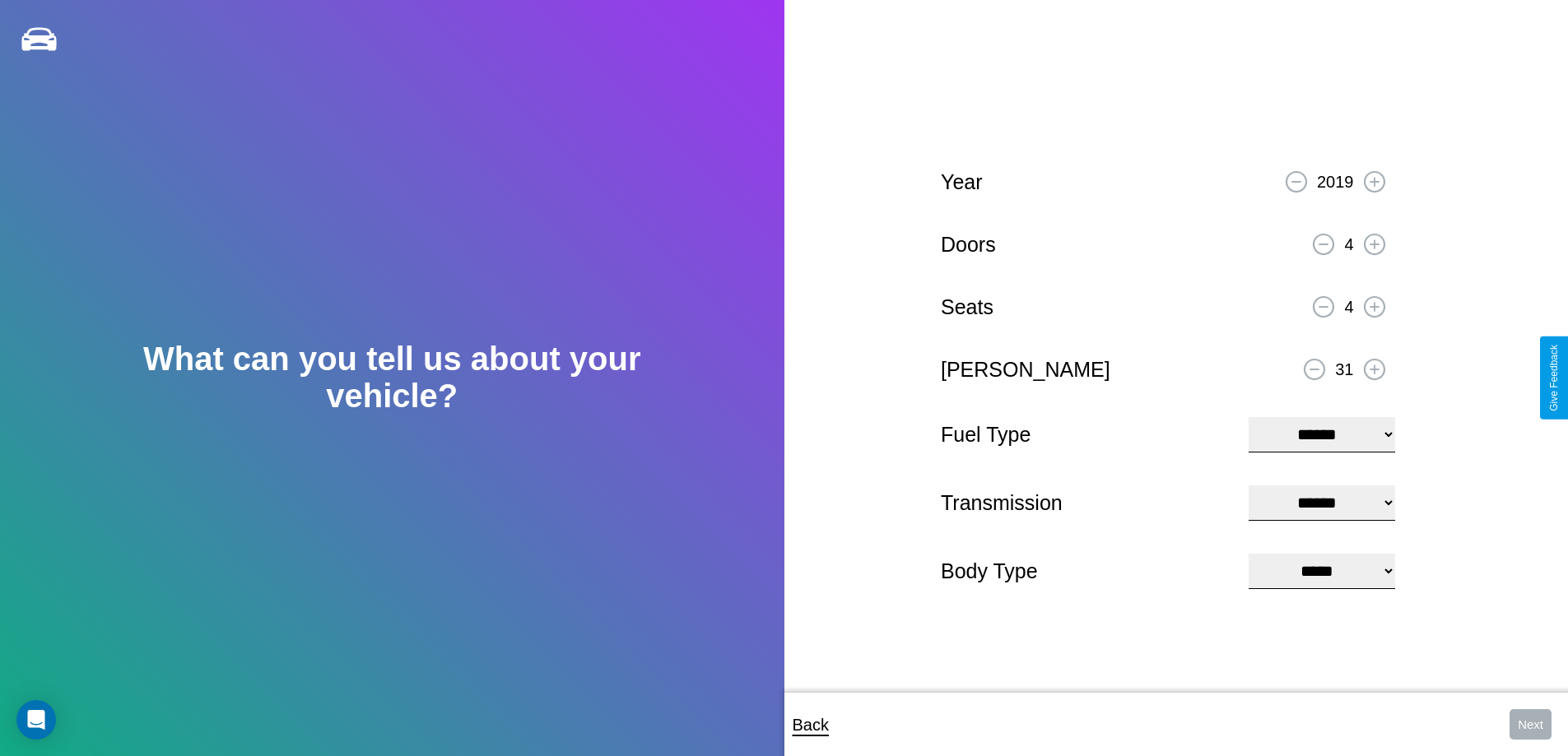
select select "***"
click at [1321, 503] on select "****** ********* ******" at bounding box center [1321, 503] width 145 height 35
select select "*********"
click at [1321, 573] on select "**********" at bounding box center [1321, 571] width 145 height 35
click at [1530, 724] on button "Next" at bounding box center [1530, 724] width 42 height 31
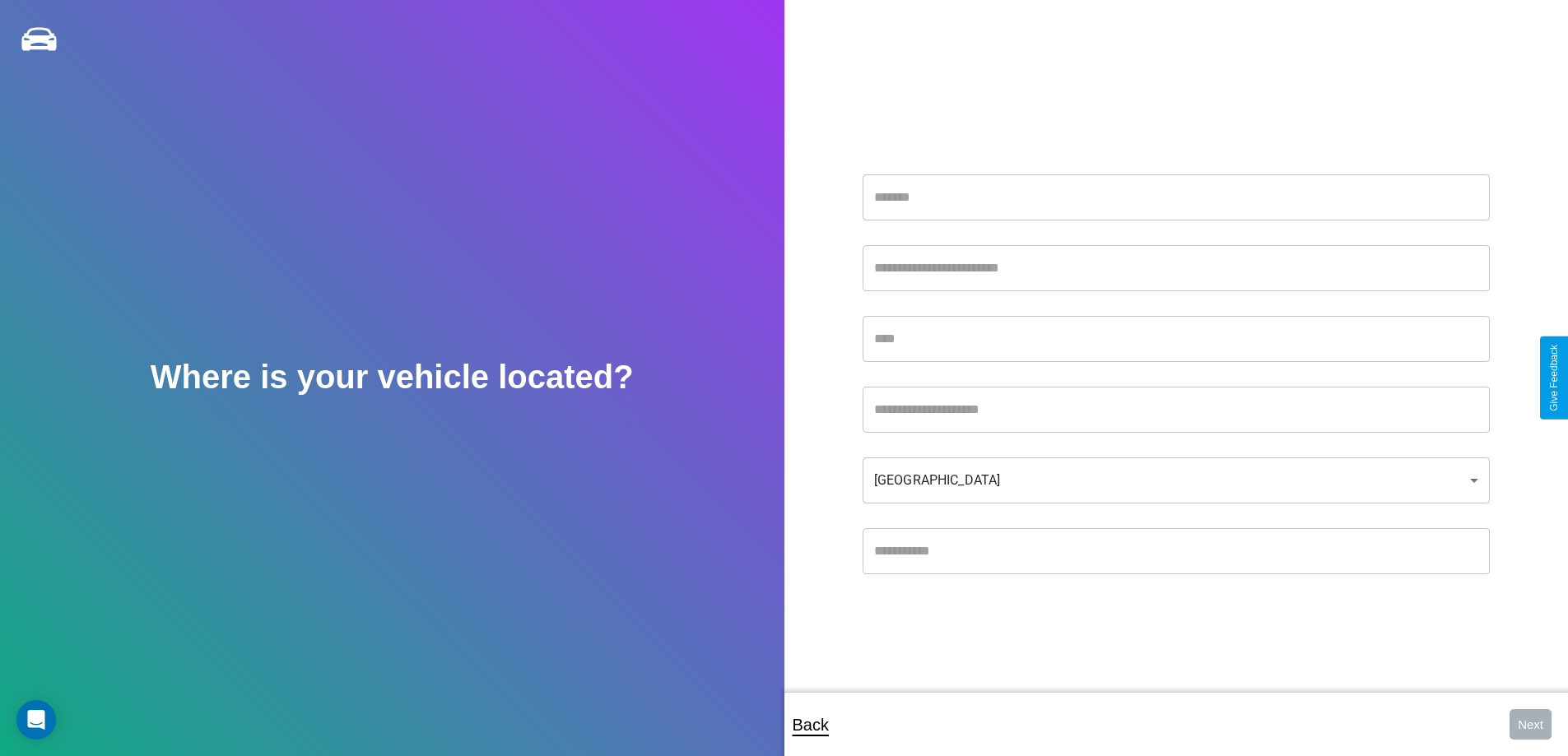
click at [1176, 196] on input "text" at bounding box center [1177, 197] width 628 height 46
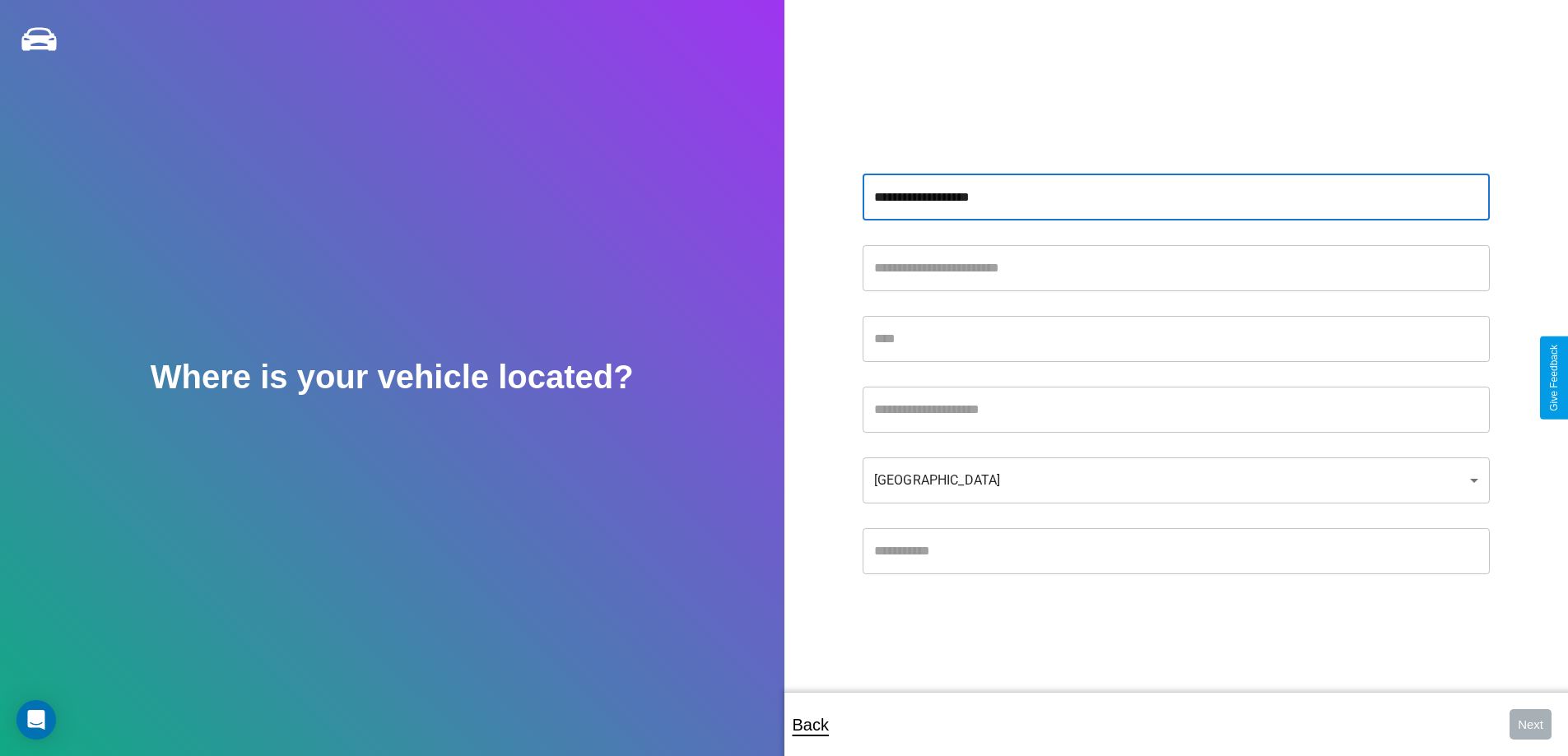
type input "**********"
click at [1176, 338] on input "text" at bounding box center [1177, 339] width 628 height 46
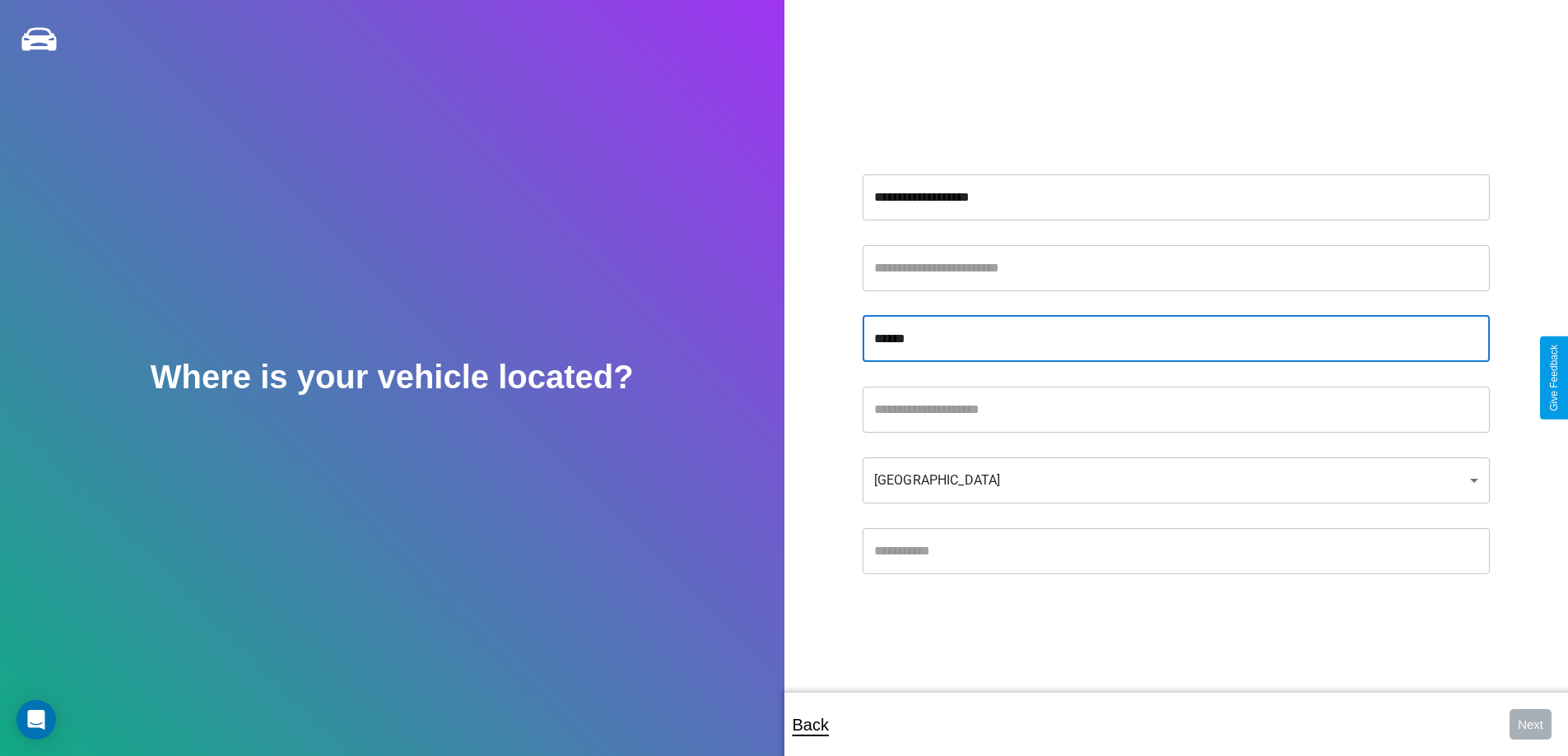
type input "******"
click at [1176, 550] on input "text" at bounding box center [1177, 551] width 628 height 46
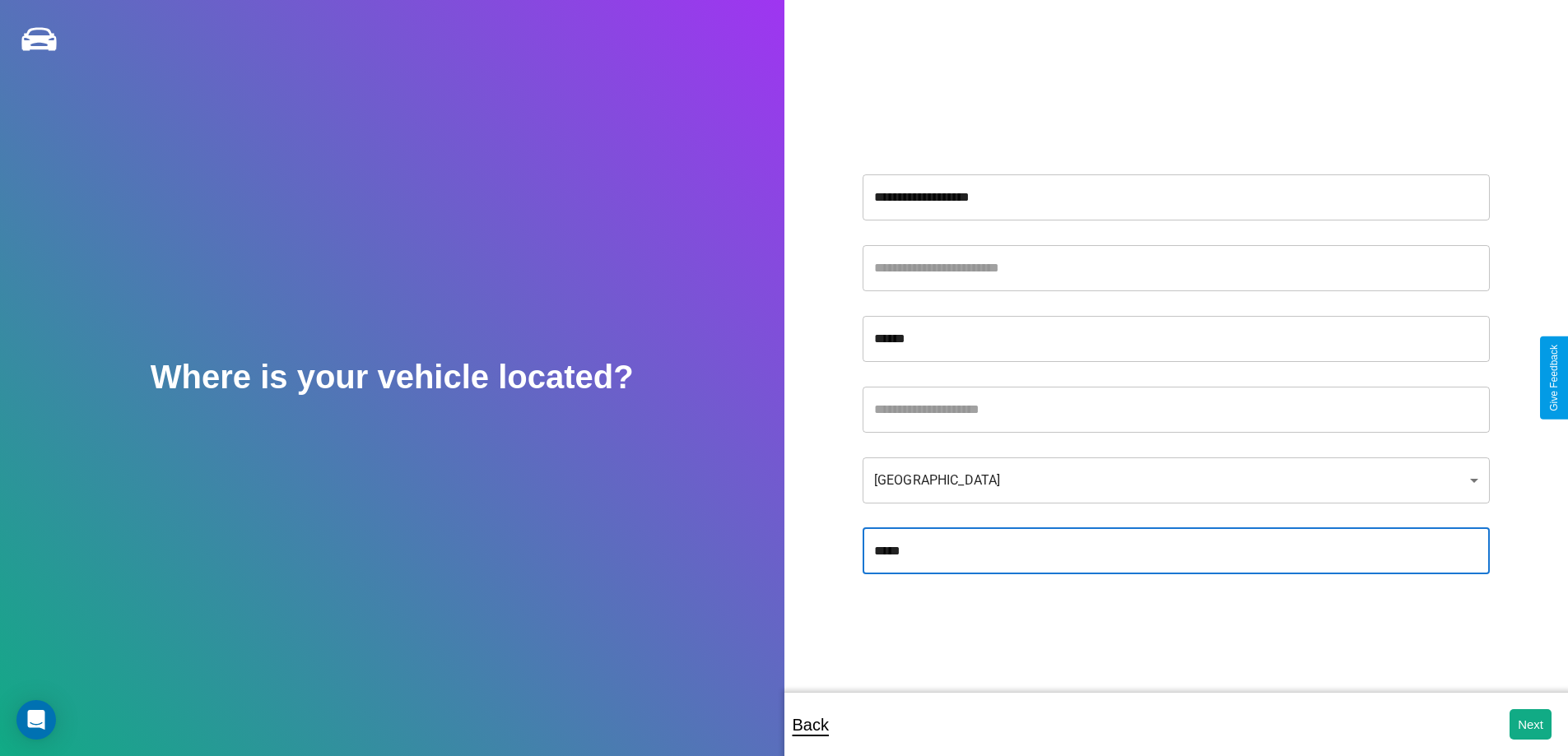
type input "*****"
click at [1176, 480] on body "**********" at bounding box center [784, 389] width 1568 height 778
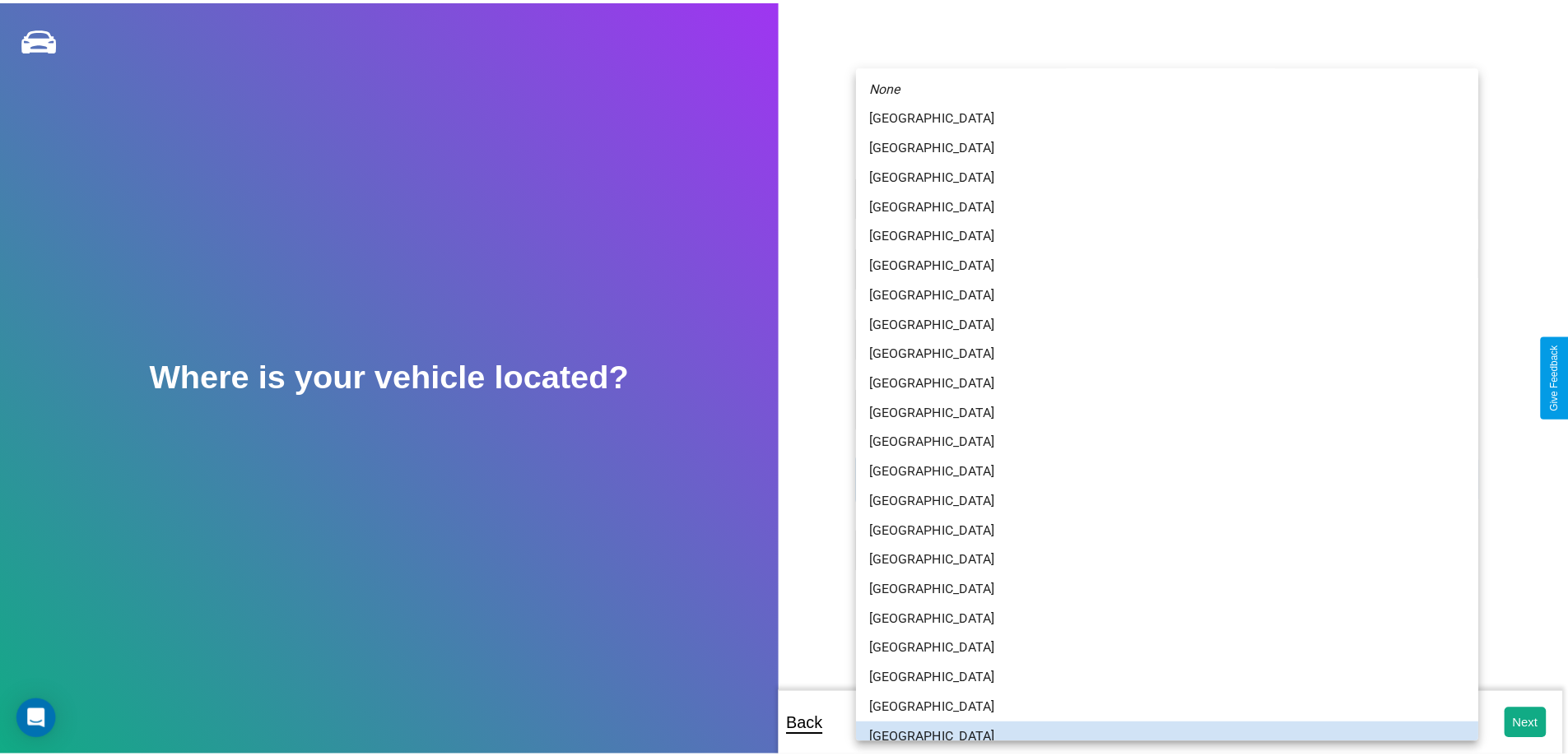
scroll to position [11, 0]
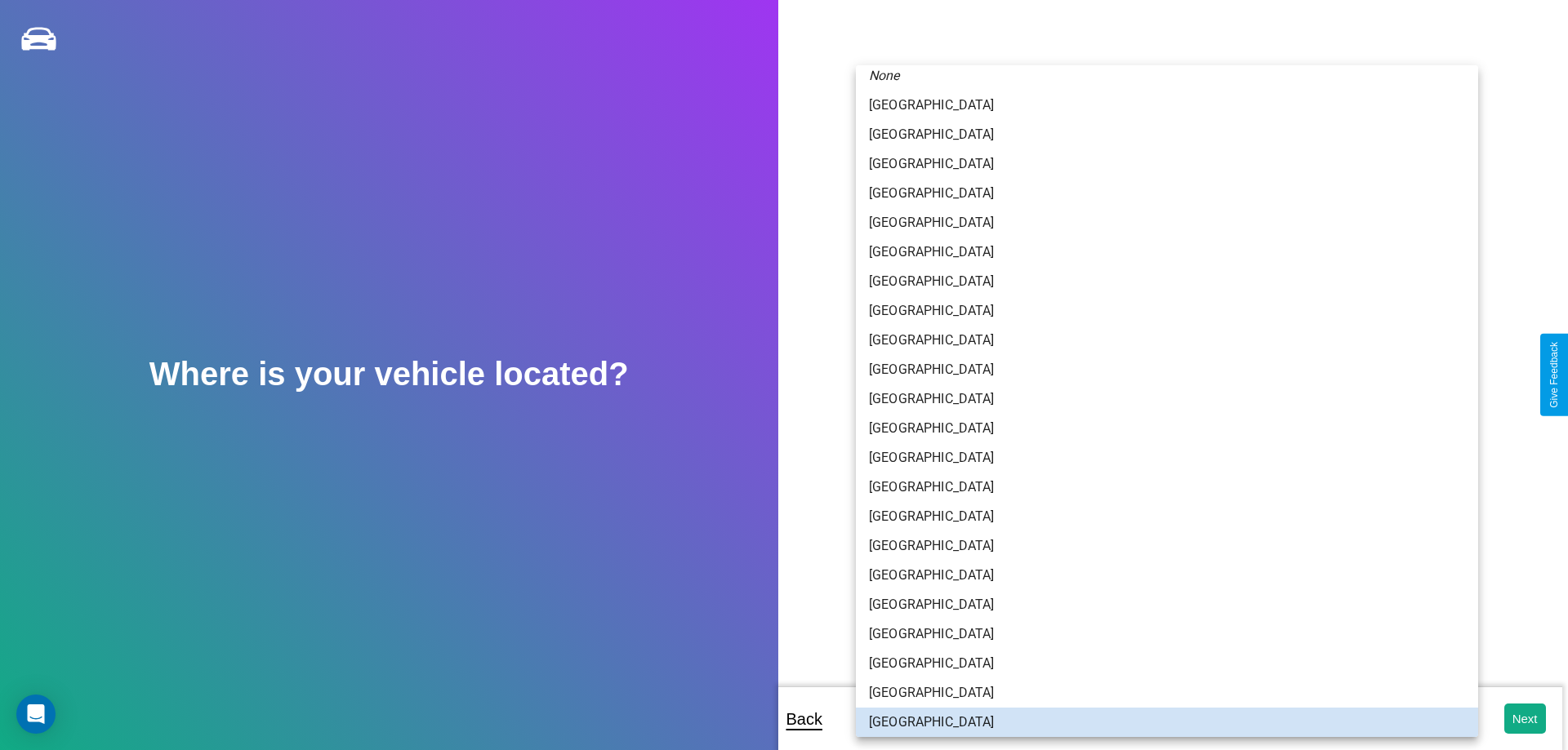
click at [1161, 223] on li "[GEOGRAPHIC_DATA]" at bounding box center [1167, 223] width 623 height 29
type input "**********"
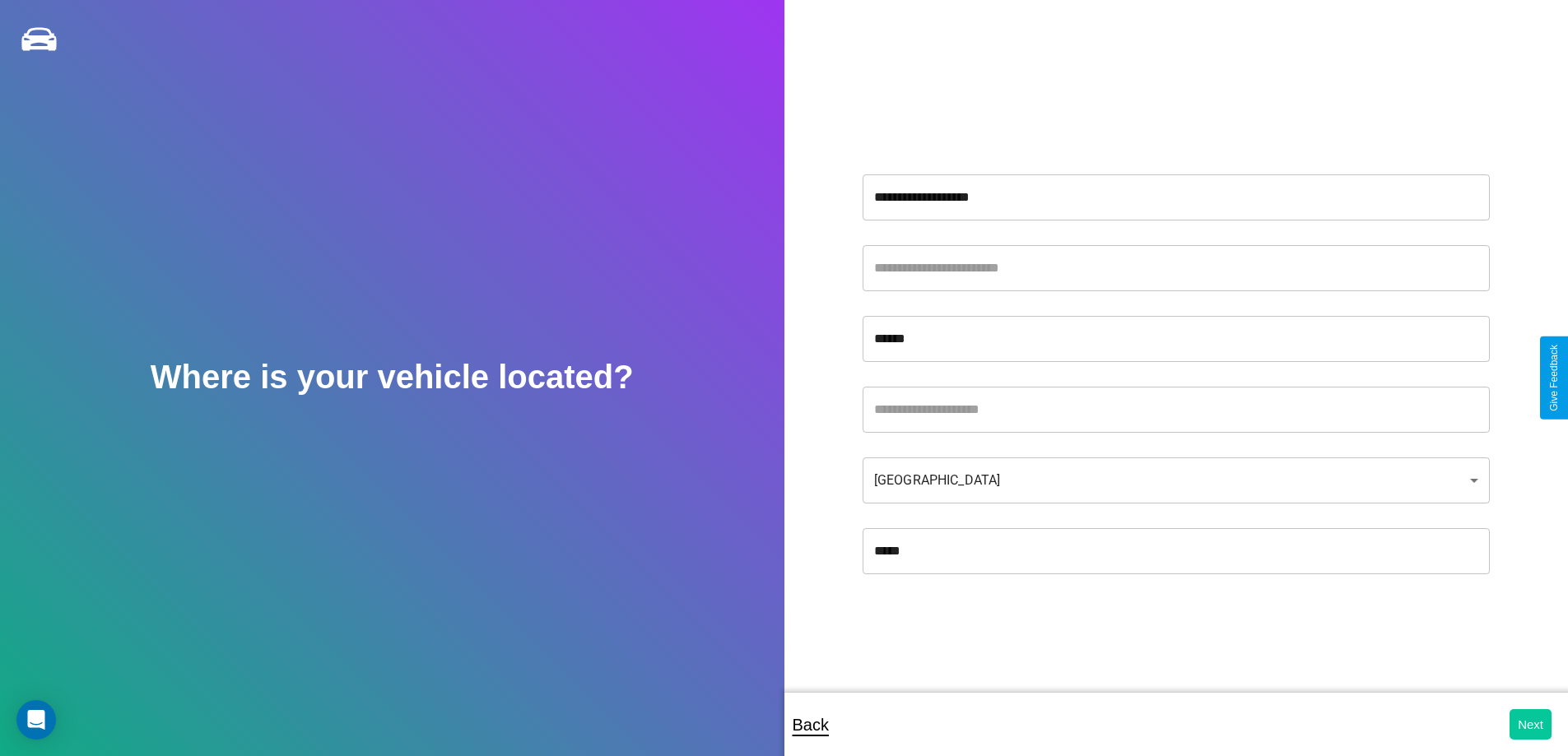
click at [1530, 724] on button "Next" at bounding box center [1530, 724] width 42 height 31
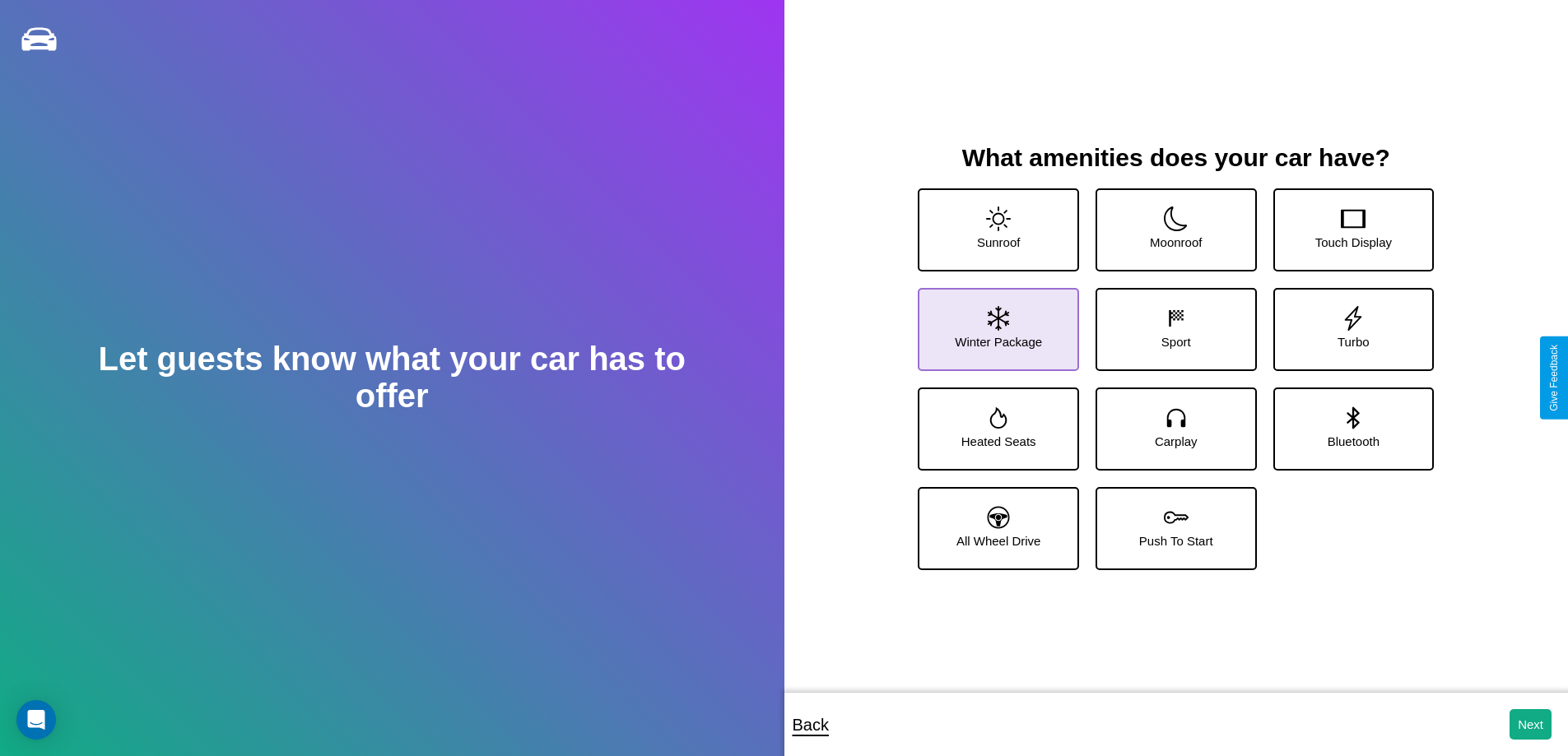
click at [996, 323] on icon at bounding box center [998, 319] width 21 height 25
click at [1170, 323] on icon at bounding box center [1177, 319] width 25 height 25
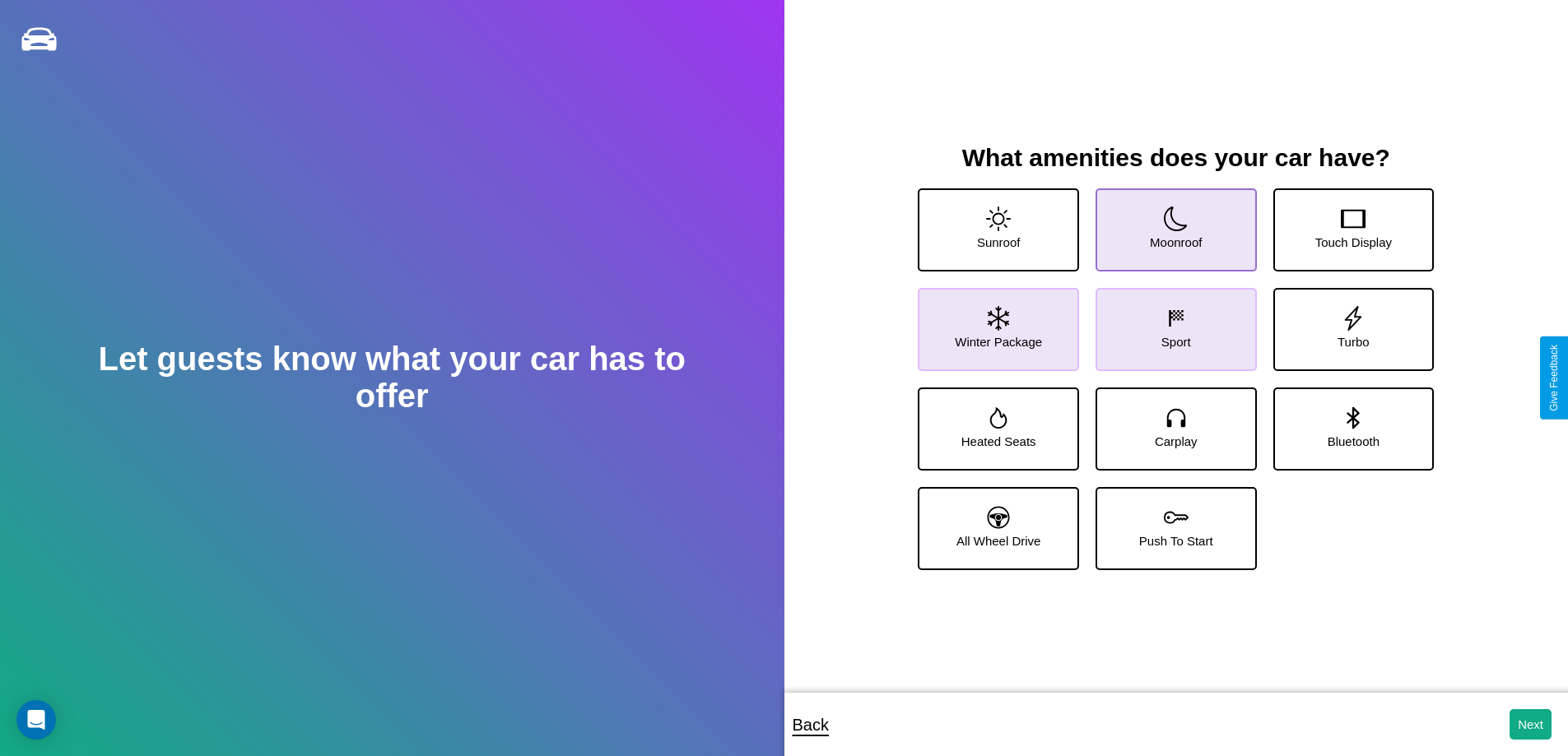
click at [1170, 223] on icon at bounding box center [1177, 219] width 25 height 25
click at [996, 323] on icon at bounding box center [998, 319] width 21 height 25
click at [1170, 323] on icon at bounding box center [1177, 319] width 25 height 25
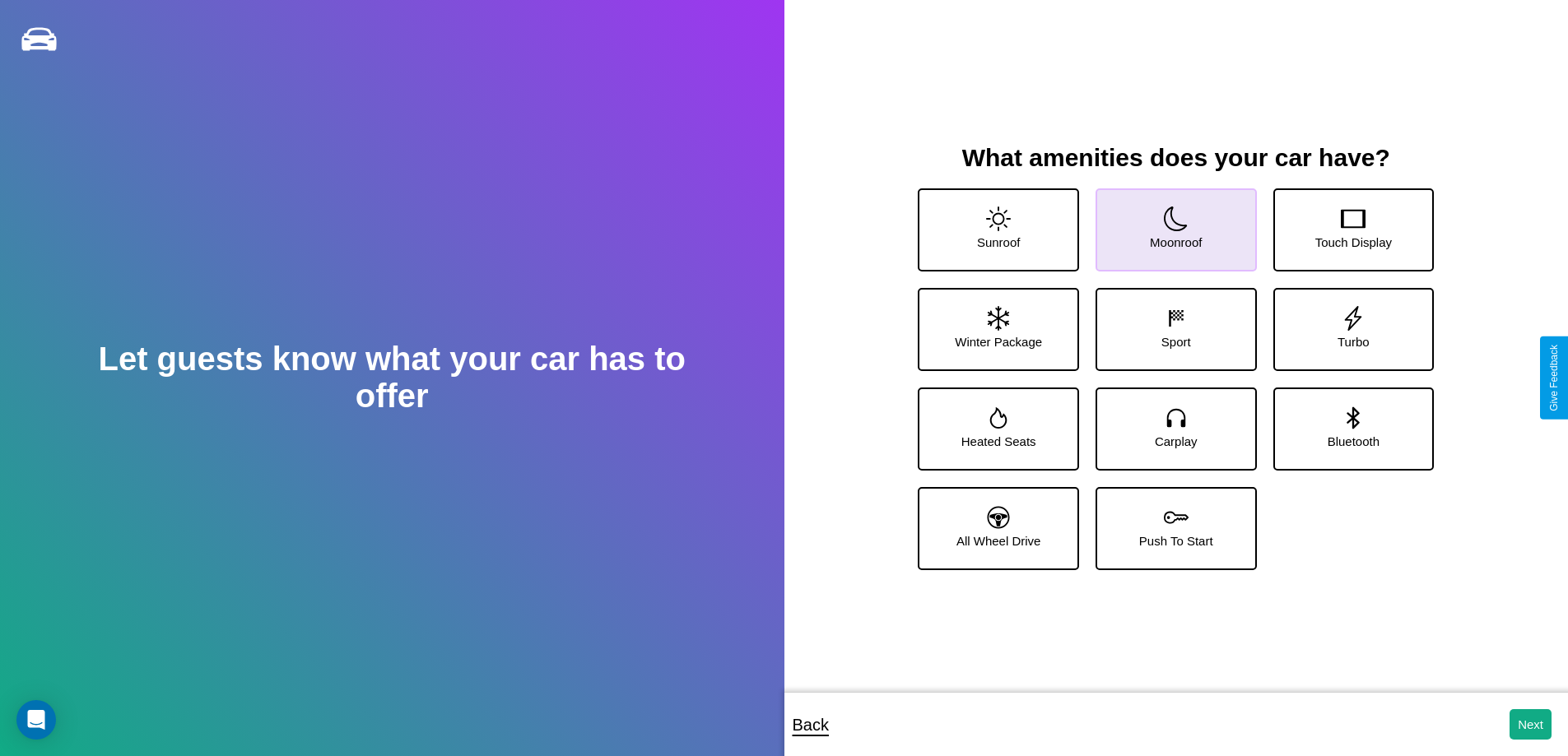
click at [1170, 223] on icon at bounding box center [1177, 219] width 25 height 25
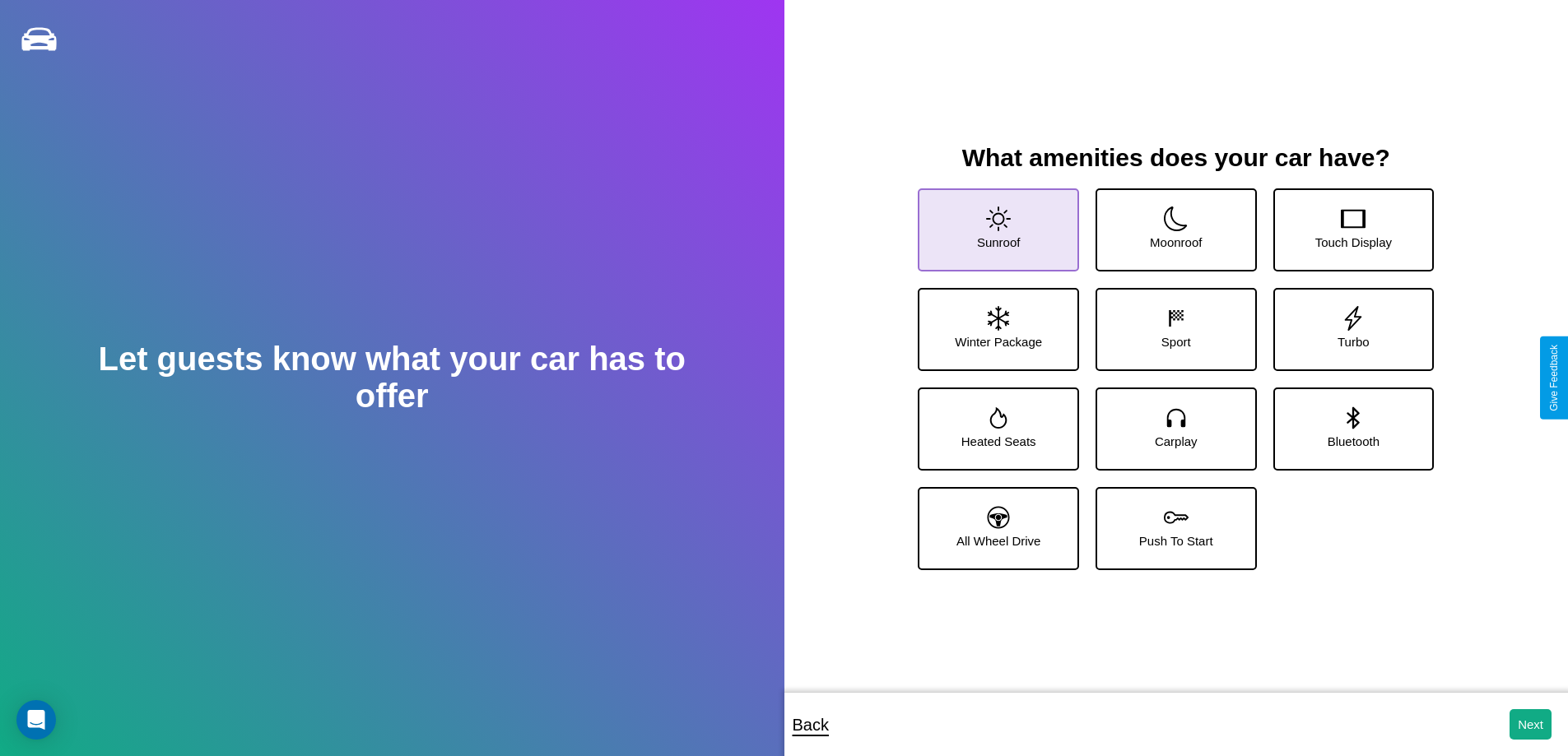
click at [996, 223] on icon at bounding box center [998, 219] width 25 height 25
click at [1170, 223] on icon at bounding box center [1177, 219] width 25 height 25
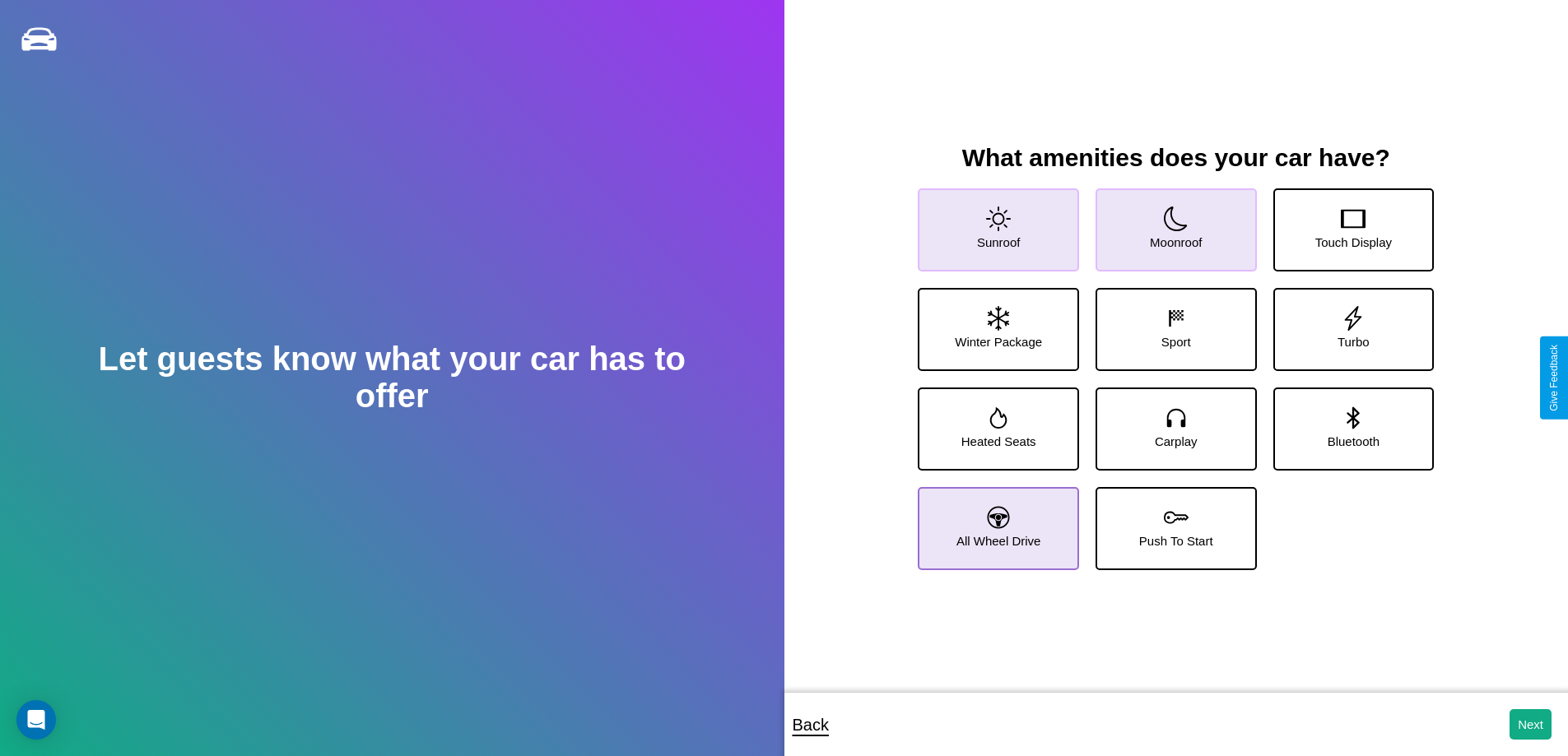
click at [996, 522] on icon at bounding box center [998, 517] width 22 height 22
click at [1530, 724] on button "Next" at bounding box center [1530, 724] width 42 height 31
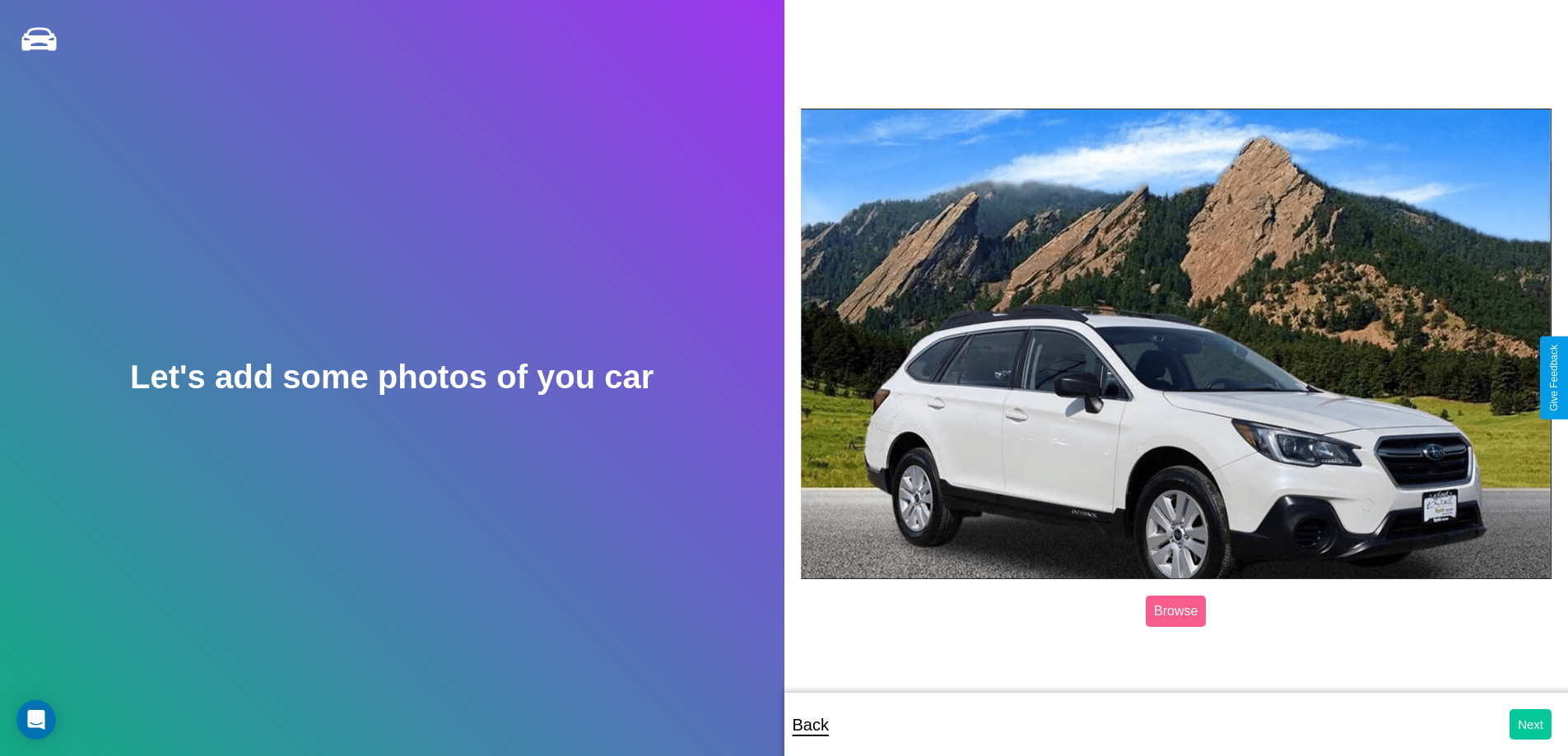
click at [1530, 724] on button "Next" at bounding box center [1530, 724] width 42 height 31
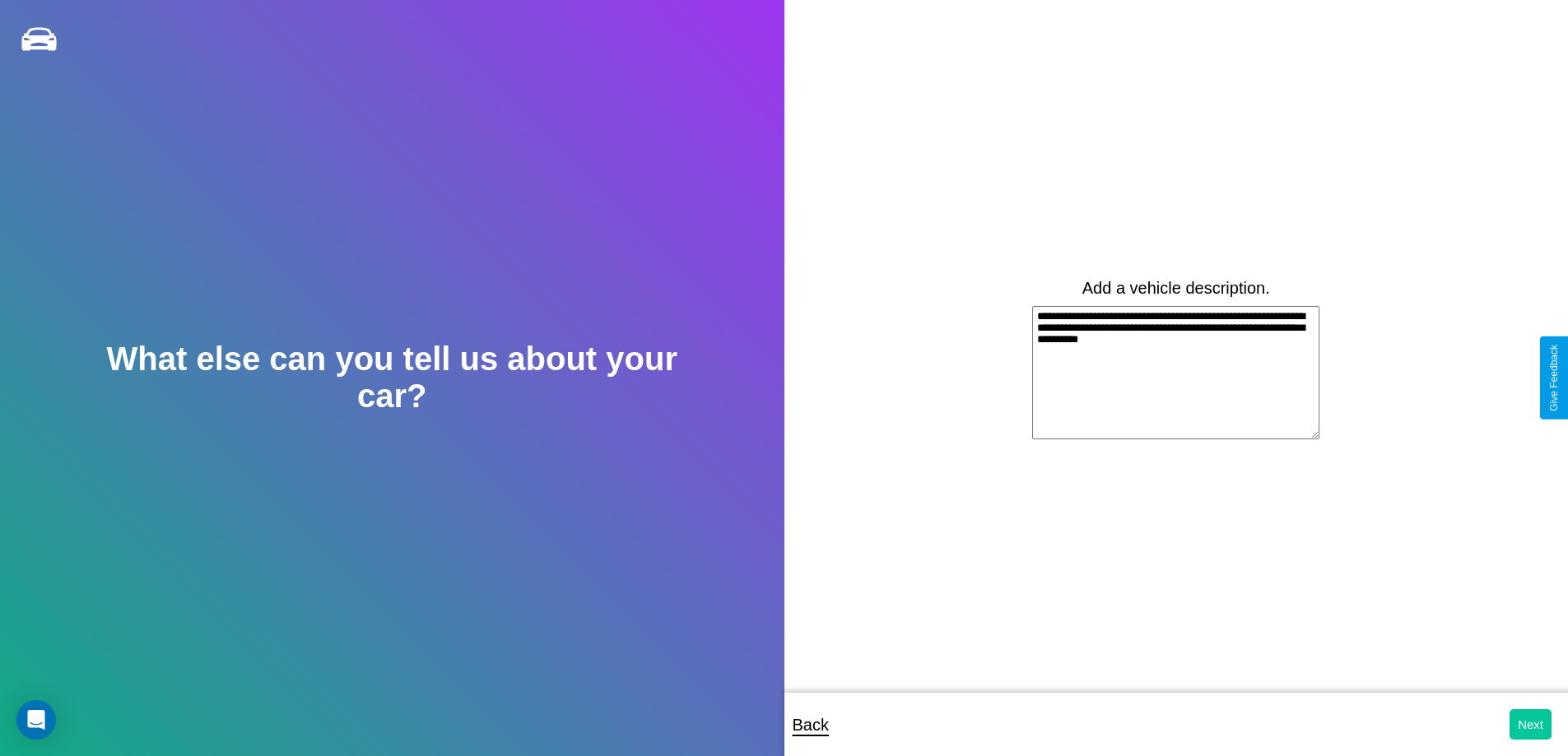
type textarea "**********"
click at [1530, 724] on button "Next" at bounding box center [1530, 724] width 42 height 31
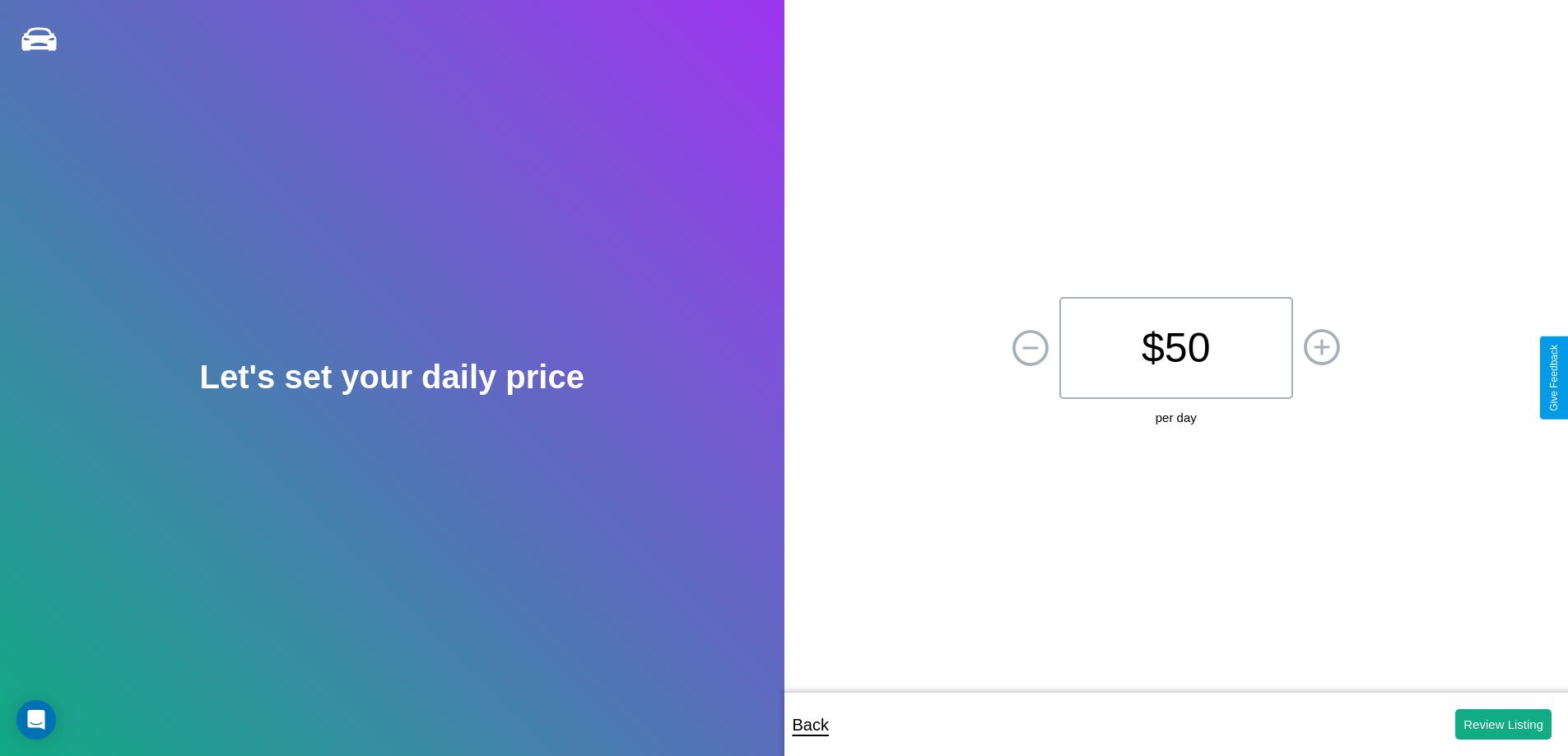
click at [1176, 348] on p "$ 50" at bounding box center [1176, 348] width 234 height 102
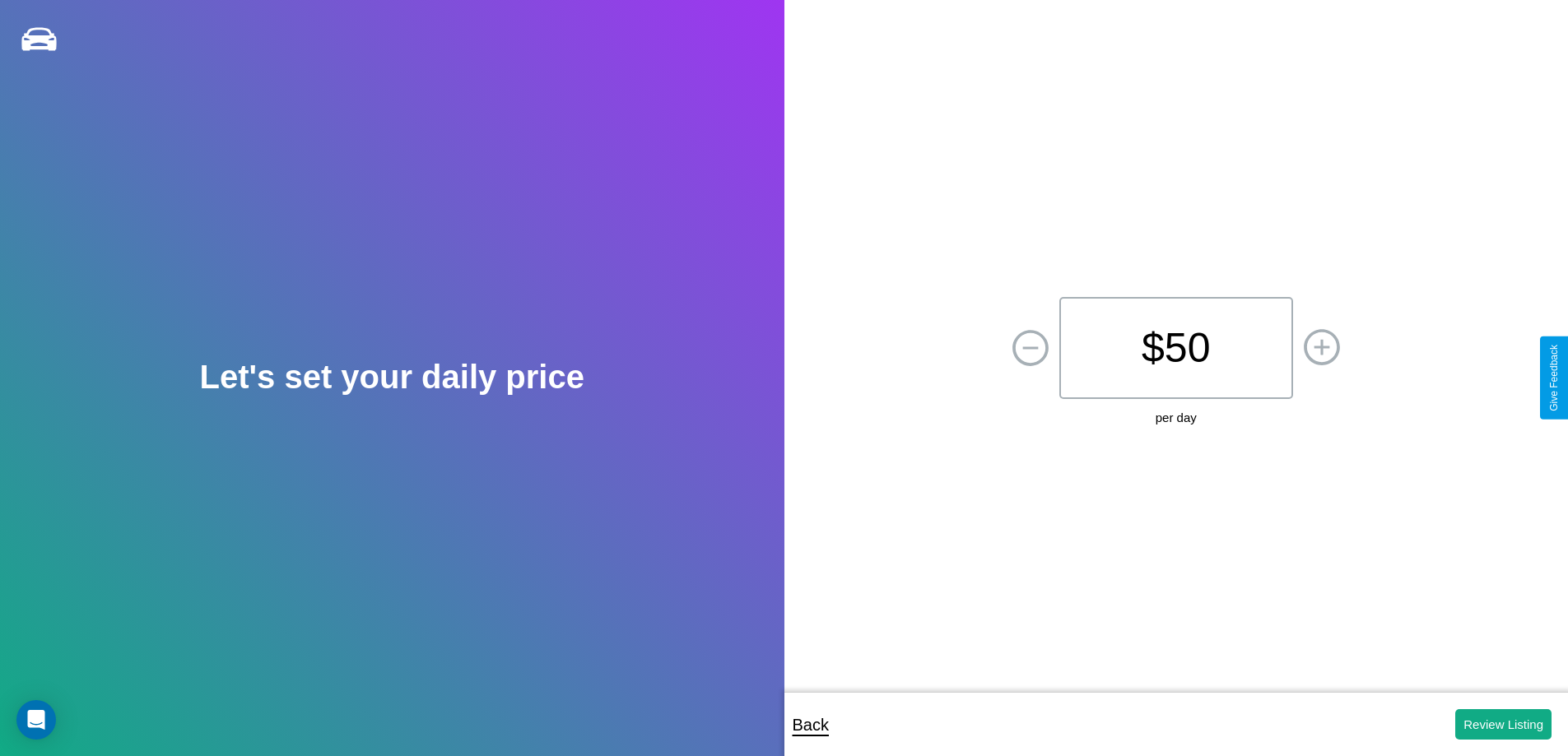
click at [1176, 348] on p "$ 50" at bounding box center [1176, 348] width 234 height 102
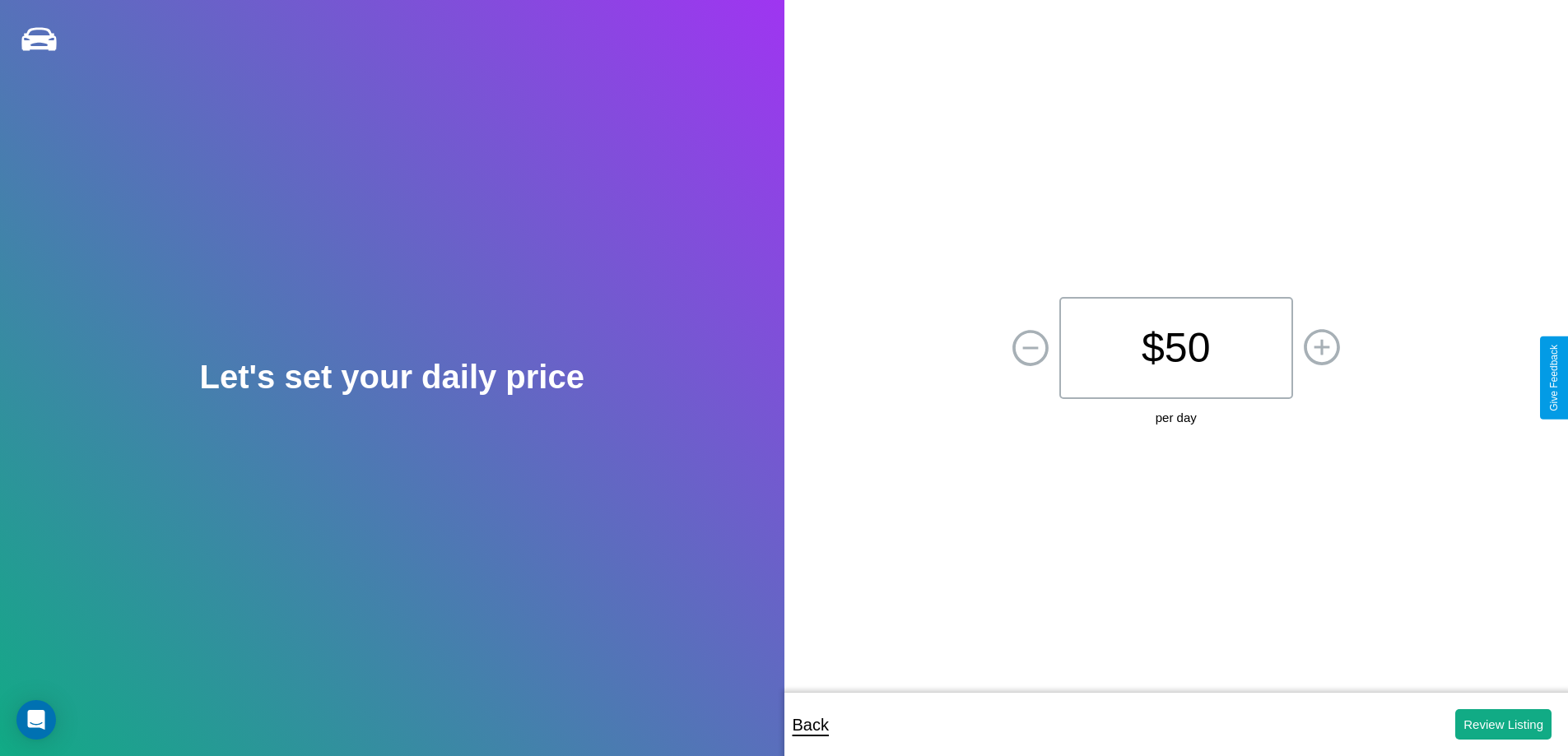
click at [1176, 348] on p "$ 50" at bounding box center [1176, 348] width 234 height 102
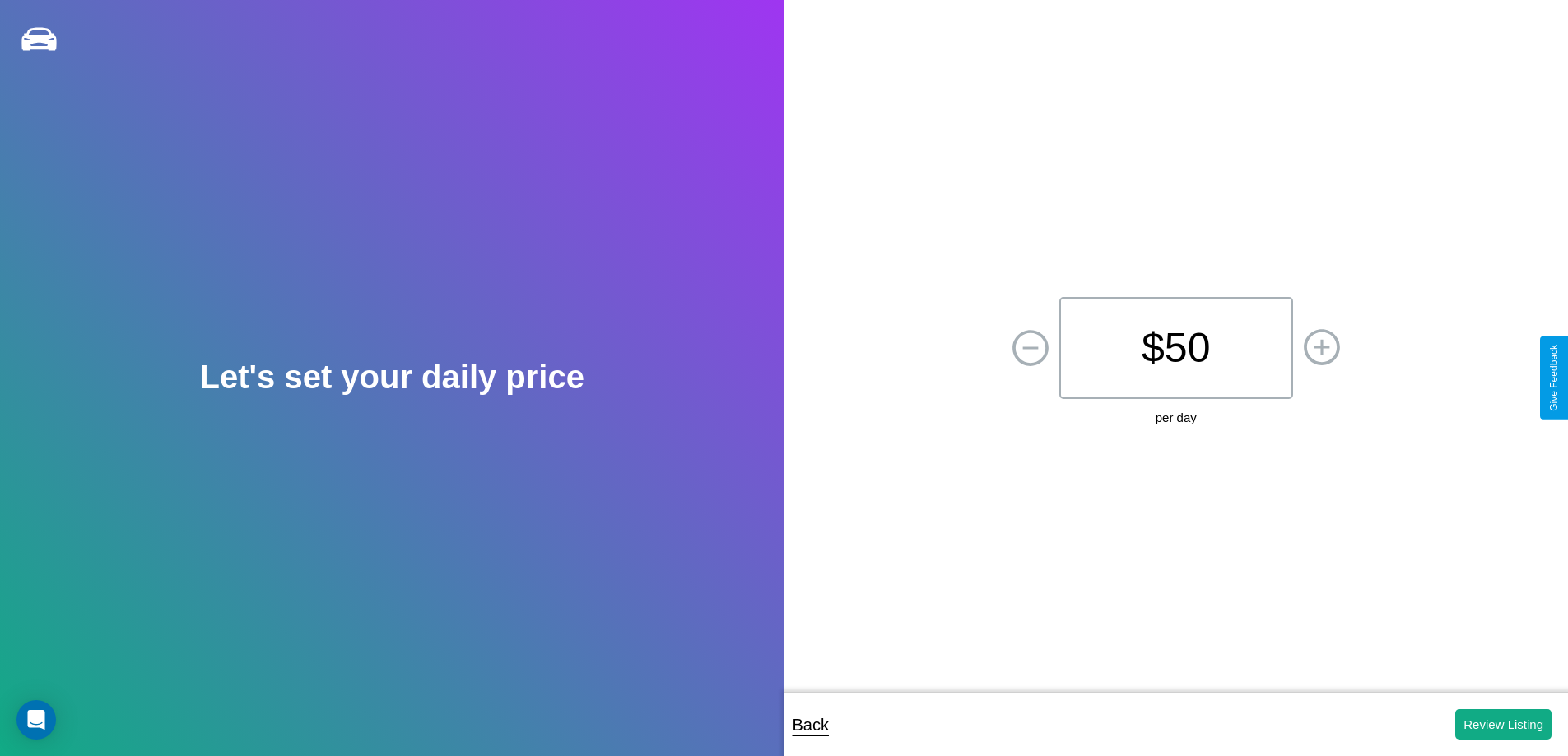
click at [1176, 348] on p "$ 50" at bounding box center [1176, 348] width 234 height 102
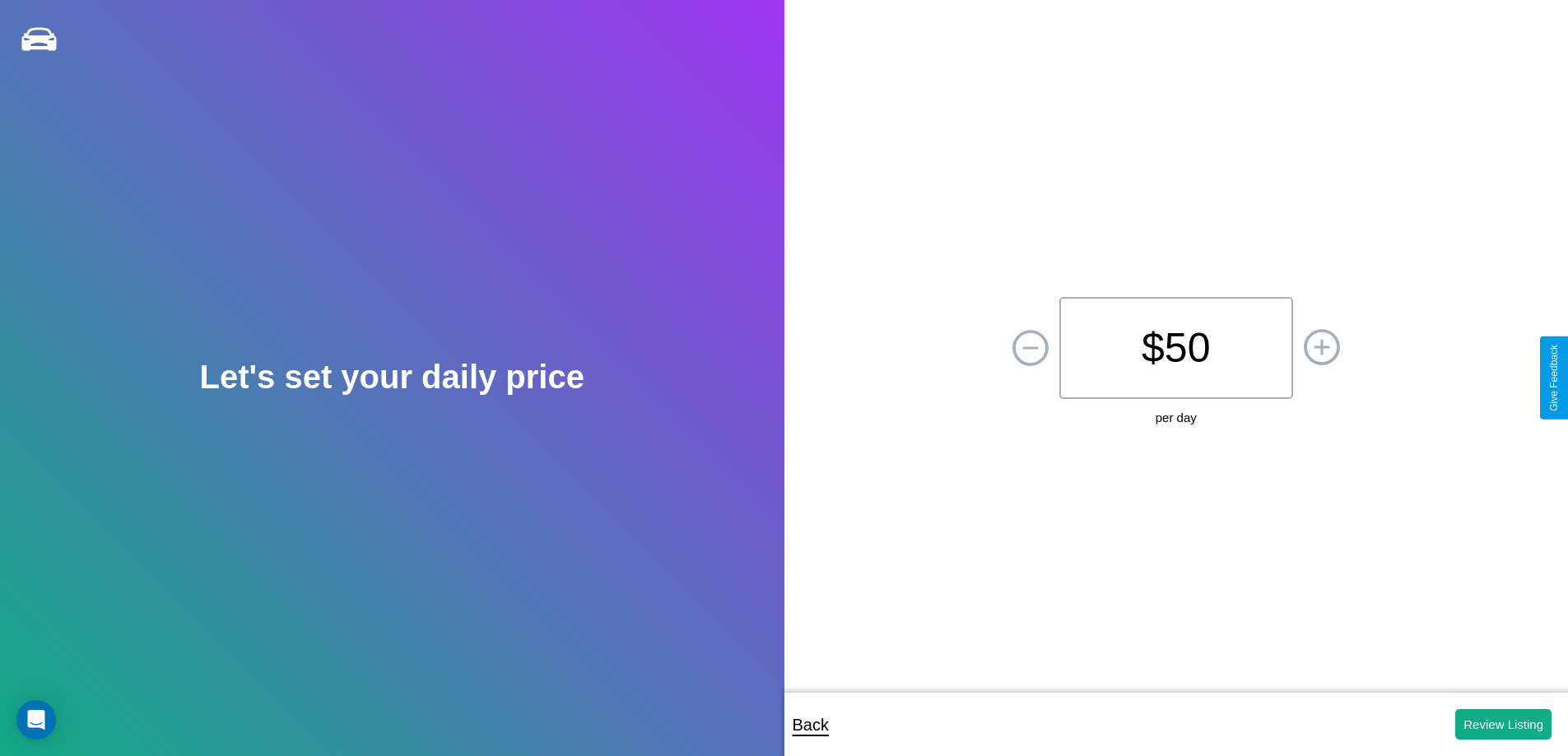
click at [1176, 348] on p "$ 50" at bounding box center [1176, 348] width 234 height 102
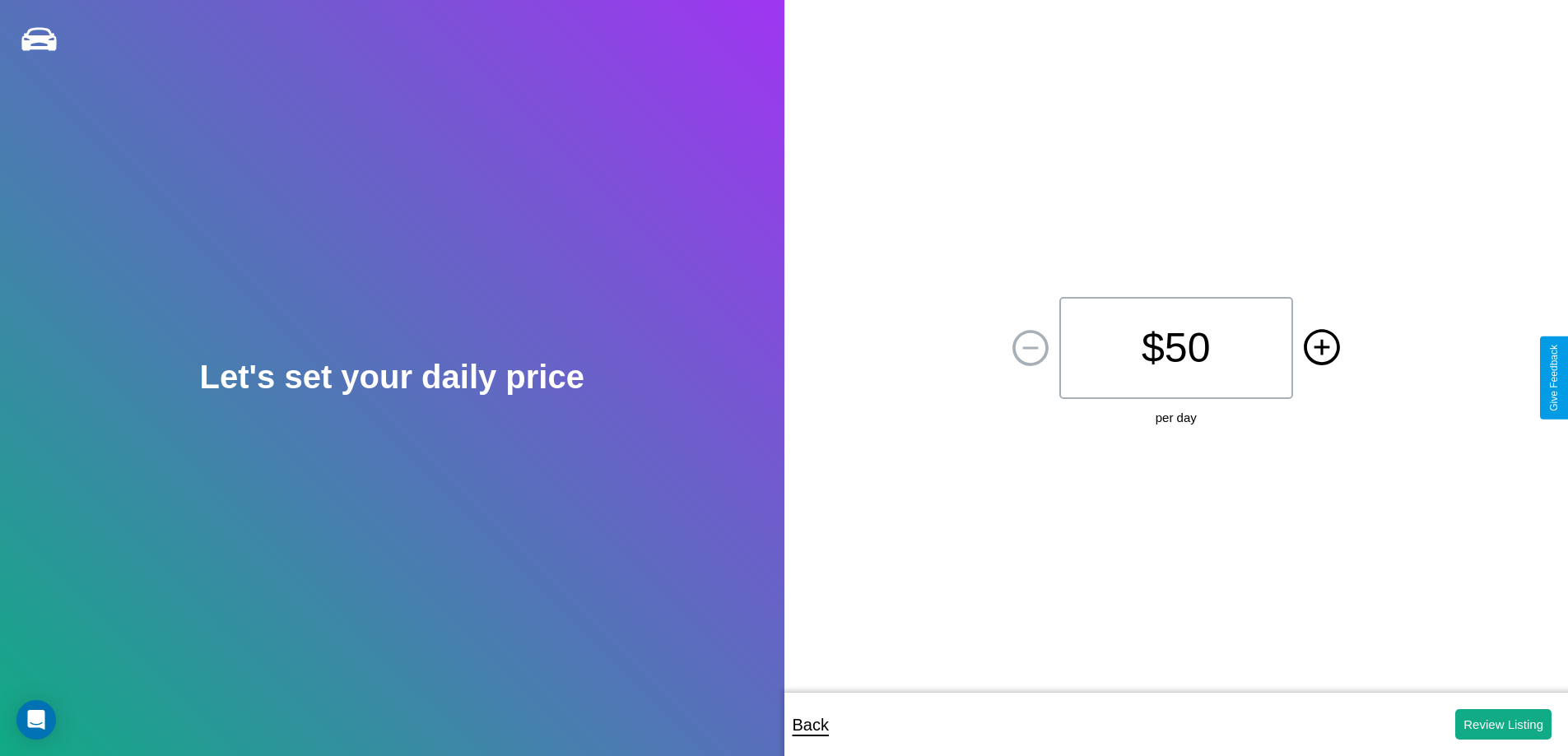
click at [1321, 348] on icon at bounding box center [1321, 347] width 16 height 16
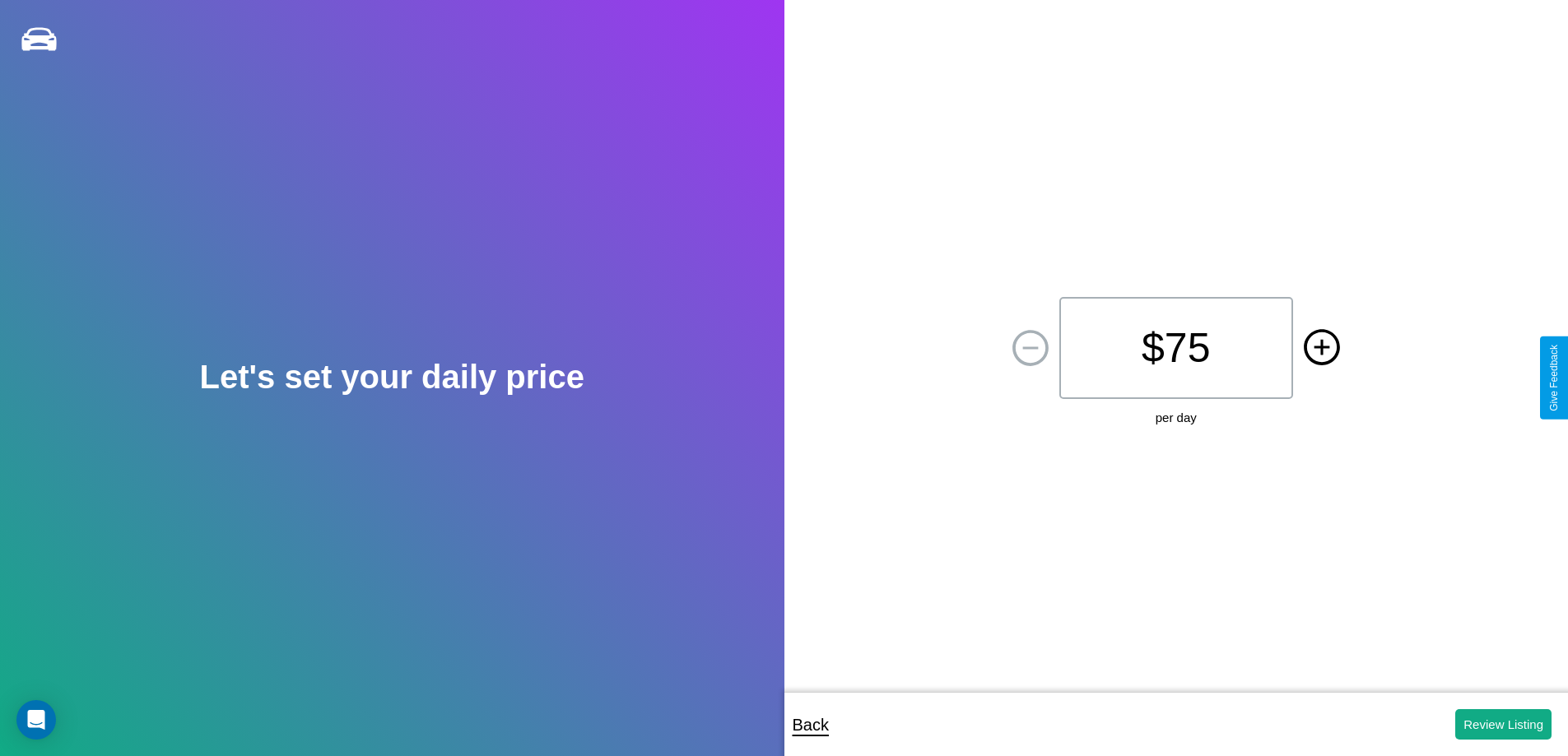
click at [1321, 348] on icon at bounding box center [1321, 347] width 16 height 16
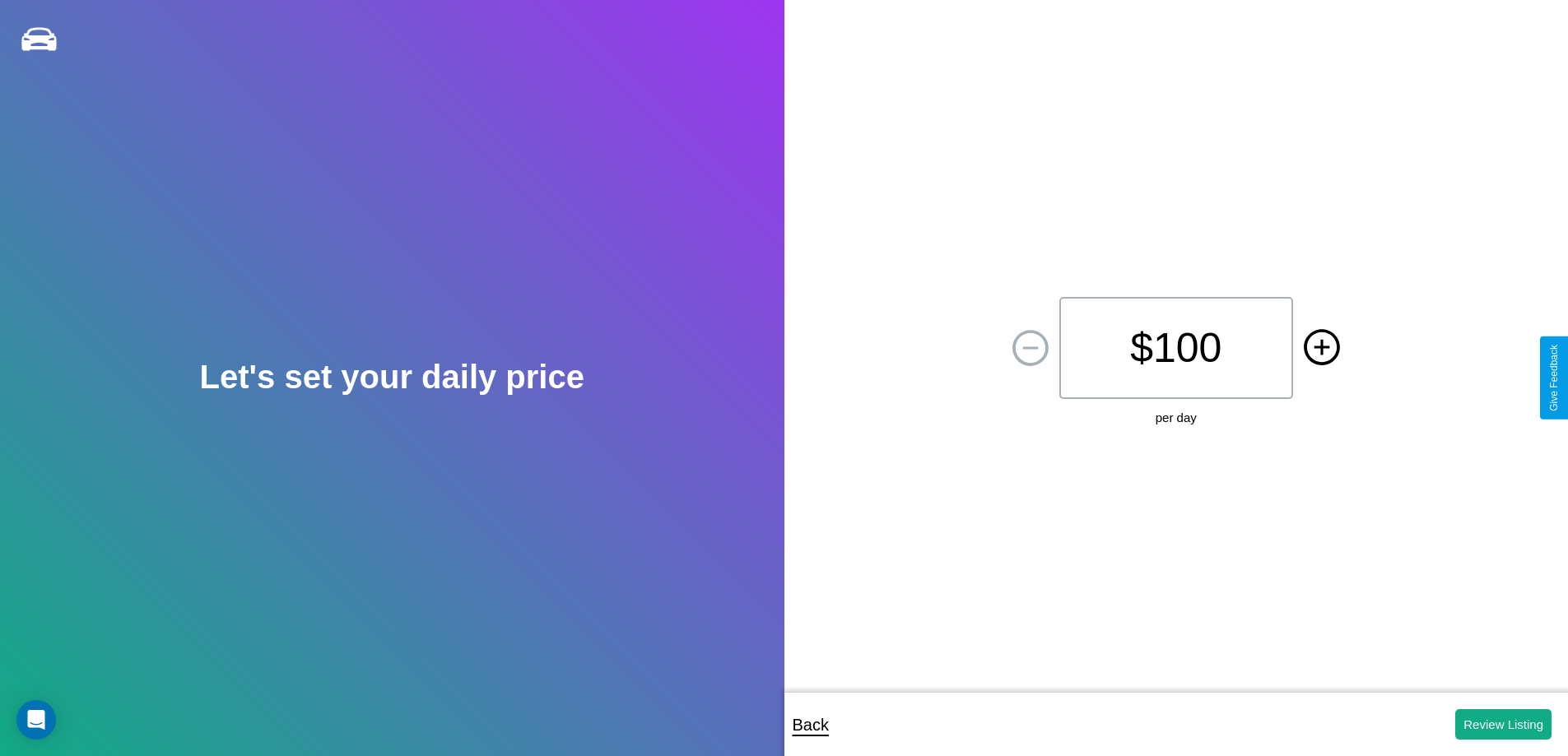
click at [1321, 348] on icon at bounding box center [1321, 347] width 16 height 16
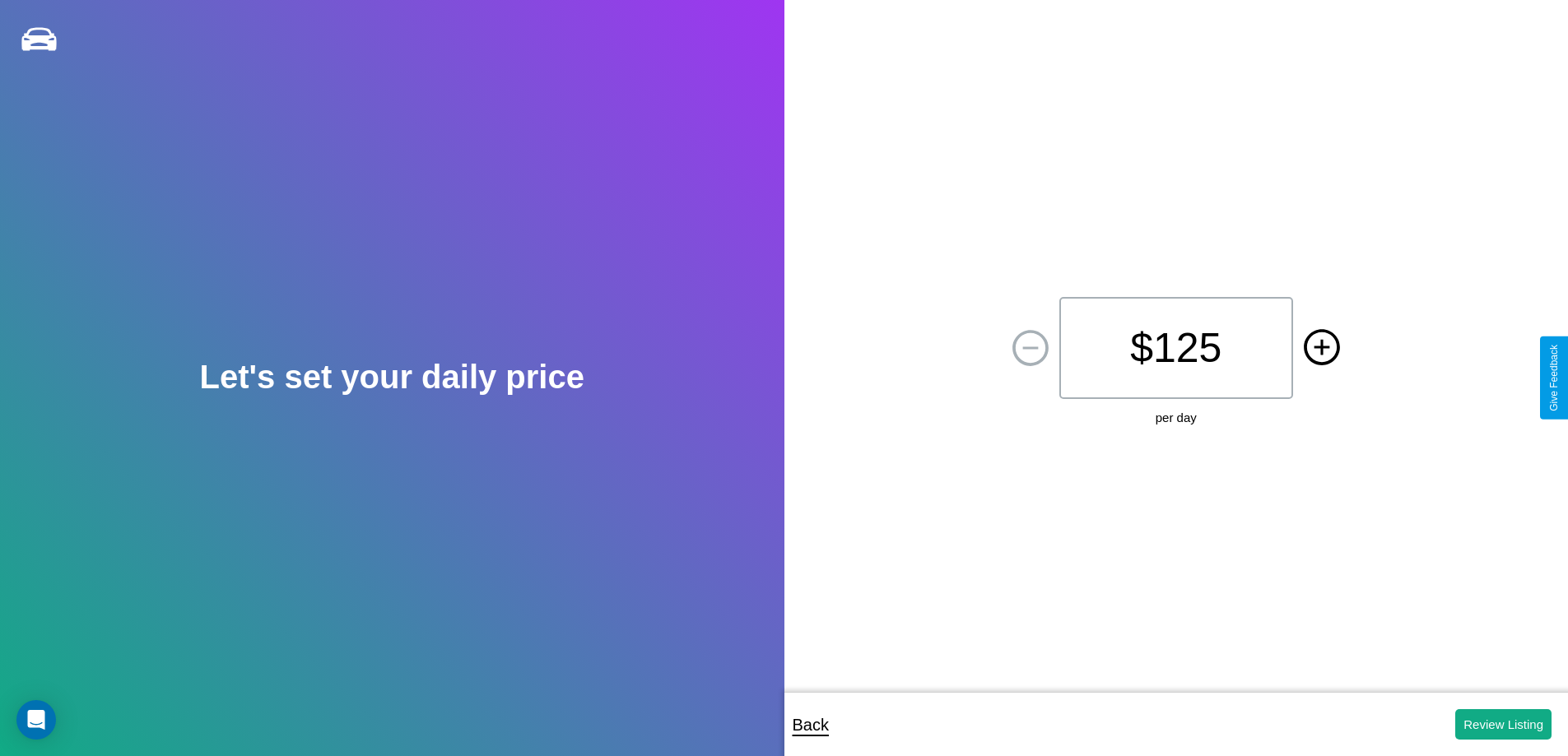
click at [1321, 348] on icon at bounding box center [1321, 347] width 16 height 16
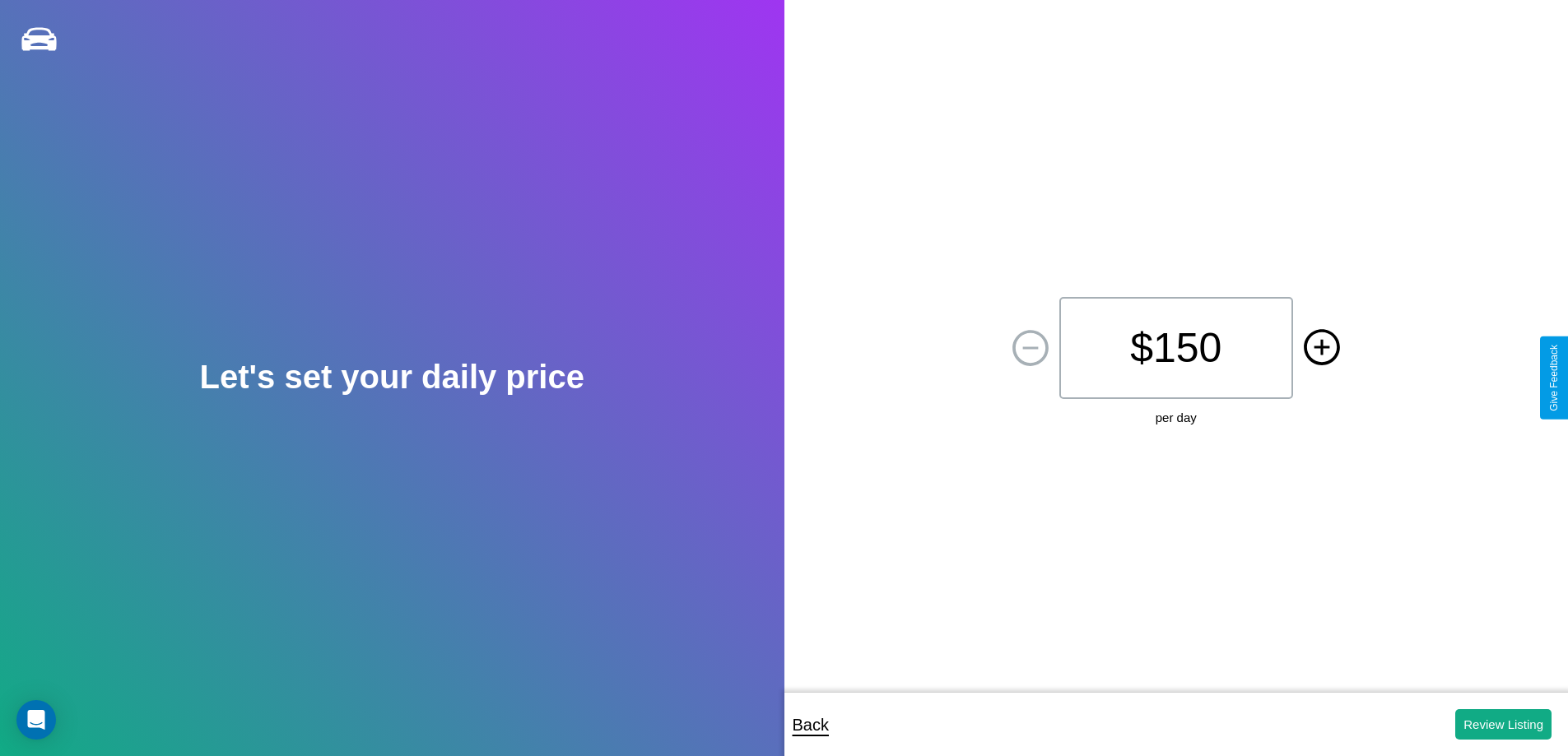
click at [1321, 348] on icon at bounding box center [1321, 347] width 16 height 16
click at [1503, 724] on button "Review Listing" at bounding box center [1503, 724] width 97 height 31
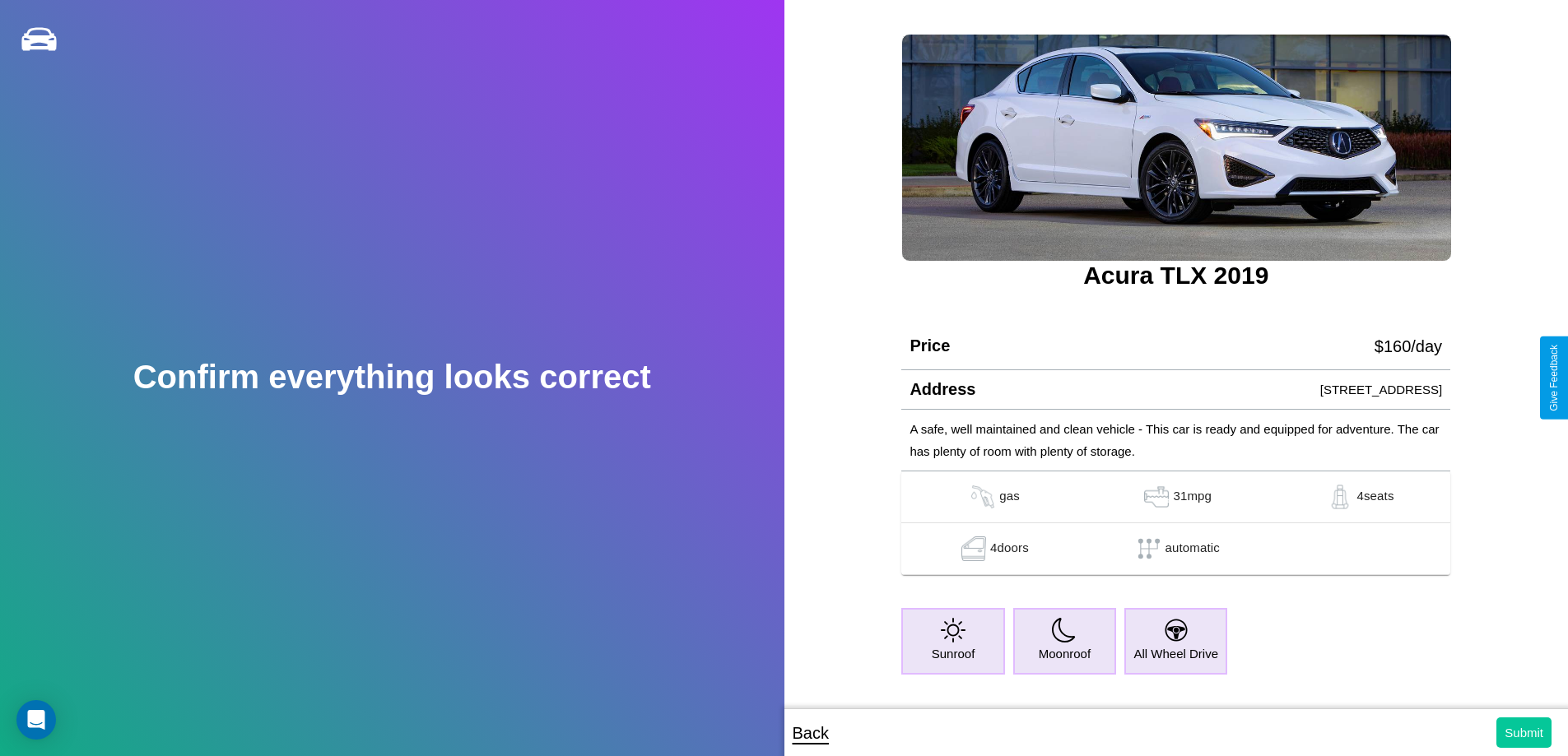
click at [1523, 732] on button "Submit" at bounding box center [1523, 732] width 55 height 31
